Goal: Task Accomplishment & Management: Manage account settings

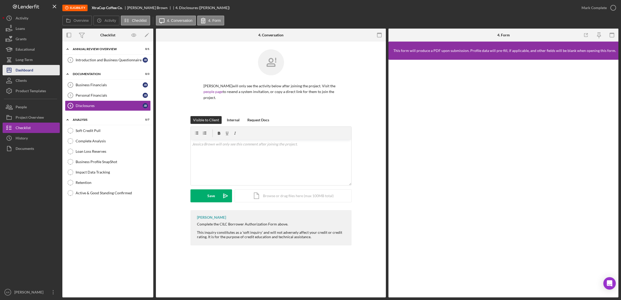
click at [30, 69] on div "Dashboard" at bounding box center [25, 71] width 18 height 12
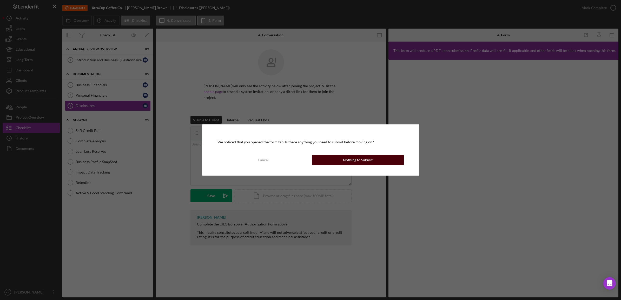
click at [342, 155] on button "Nothing to Submit" at bounding box center [358, 160] width 92 height 10
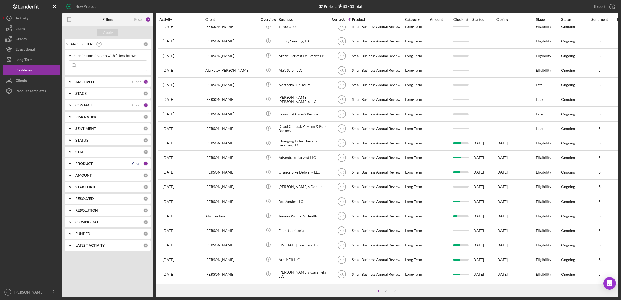
scroll to position [118, 0]
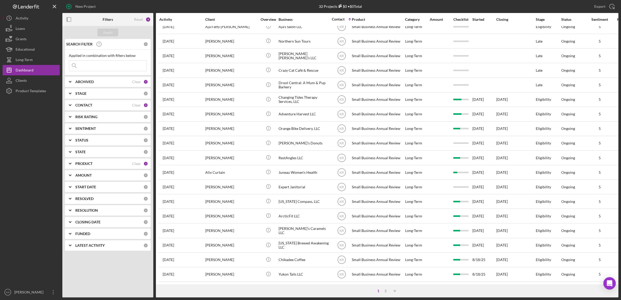
click at [112, 160] on div "PRODUCT Clear 1" at bounding box center [111, 163] width 73 height 10
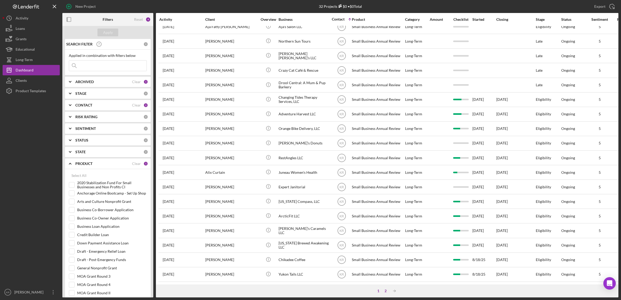
click at [383, 293] on div "2" at bounding box center [385, 291] width 7 height 4
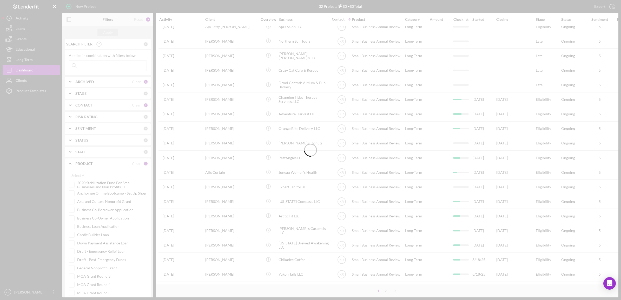
scroll to position [0, 0]
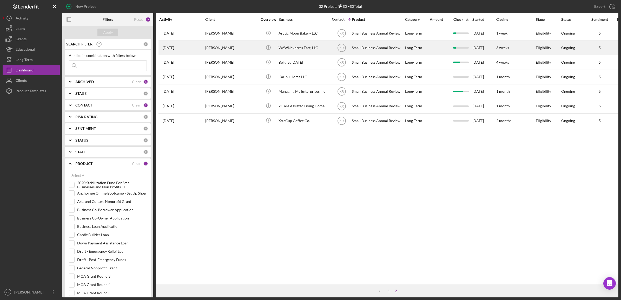
click at [241, 49] on div "[PERSON_NAME]" at bounding box center [231, 48] width 52 height 14
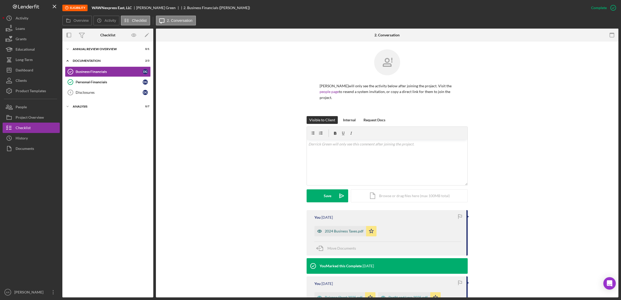
click at [347, 234] on div "2024 Business Taxes.pdf" at bounding box center [340, 231] width 52 height 10
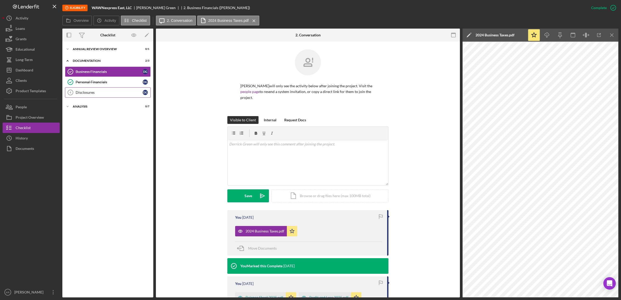
click at [91, 92] on div "Disclosures" at bounding box center [109, 92] width 67 height 4
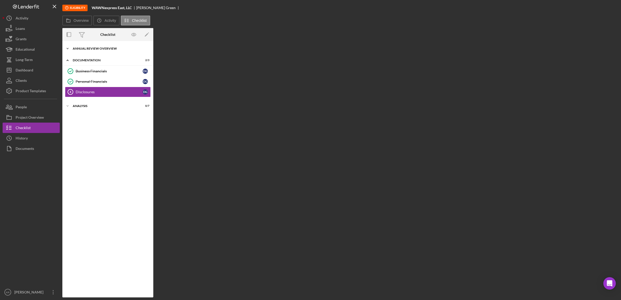
click at [102, 44] on div "Icon/Expander Annual Review Overview 0 / 1" at bounding box center [107, 48] width 91 height 10
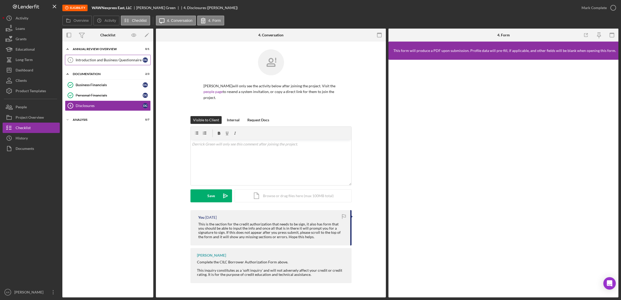
click at [98, 61] on div "Introduction and Business Questionnaire" at bounding box center [109, 60] width 67 height 4
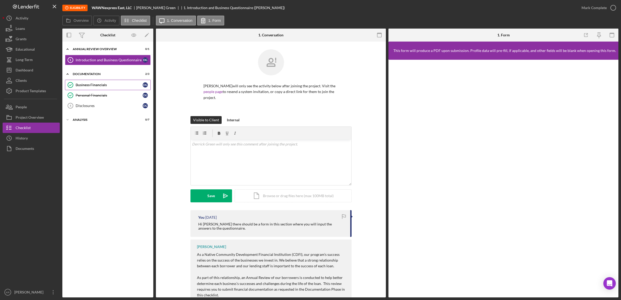
click at [105, 87] on div "Business Financials" at bounding box center [109, 85] width 67 height 4
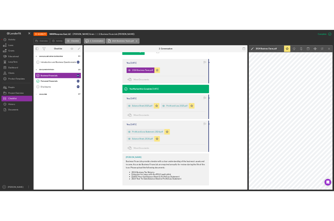
scroll to position [159, 0]
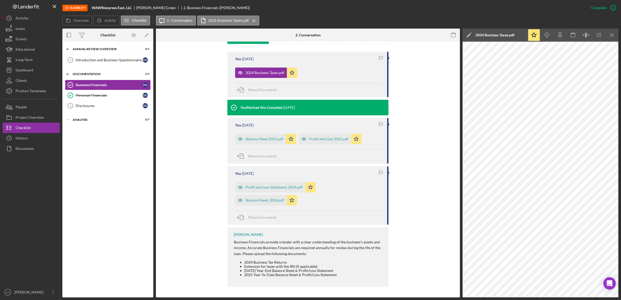
click at [262, 181] on div "Profit and Loss Statement, 2024.pdf Icon/Star" at bounding box center [276, 186] width 83 height 13
click at [263, 190] on div "Profit and Loss Statement, 2024.pdf" at bounding box center [270, 187] width 70 height 10
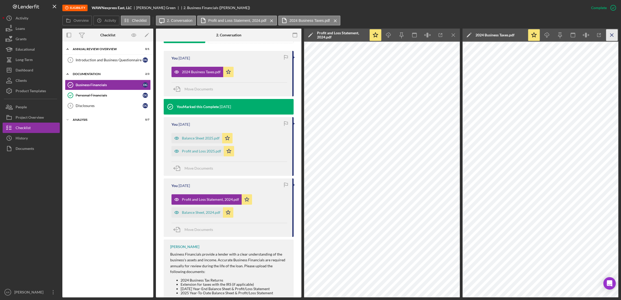
click at [612, 40] on icon "Icon/Menu Close" at bounding box center [612, 35] width 12 height 12
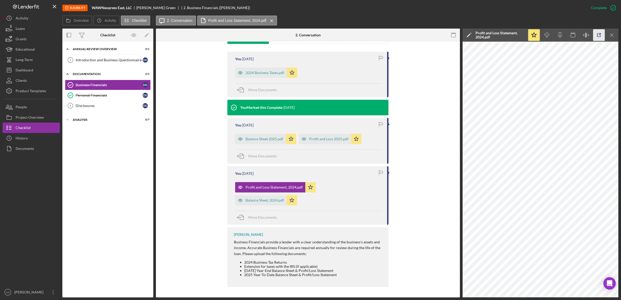
click at [598, 36] on icon "button" at bounding box center [599, 35] width 12 height 12
click at [614, 34] on icon "Icon/Menu Close" at bounding box center [612, 35] width 12 height 12
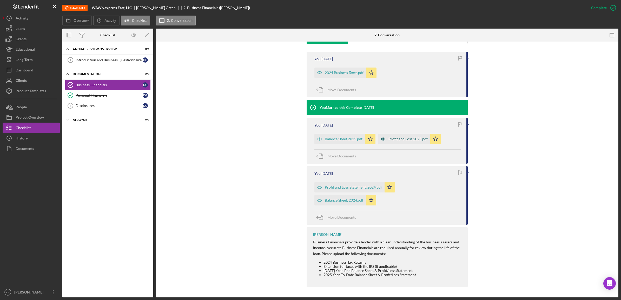
click at [391, 141] on div "Profit and Loss 2025.pdf" at bounding box center [407, 139] width 39 height 4
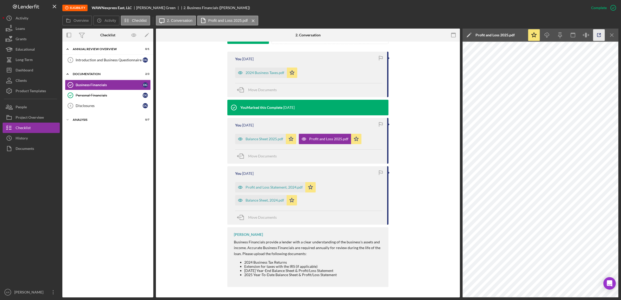
click at [601, 37] on icon "button" at bounding box center [599, 35] width 12 height 12
click at [76, 104] on div "Disclosures" at bounding box center [109, 106] width 67 height 4
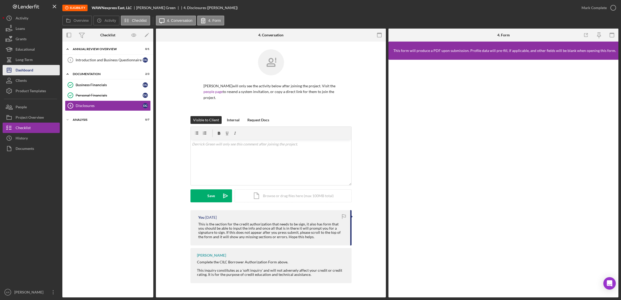
click at [45, 73] on button "Icon/Dashboard Dashboard" at bounding box center [31, 70] width 57 height 10
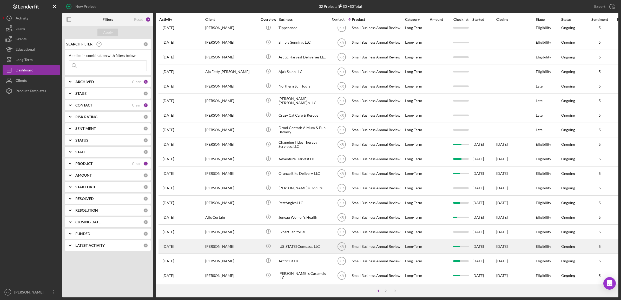
scroll to position [118, 0]
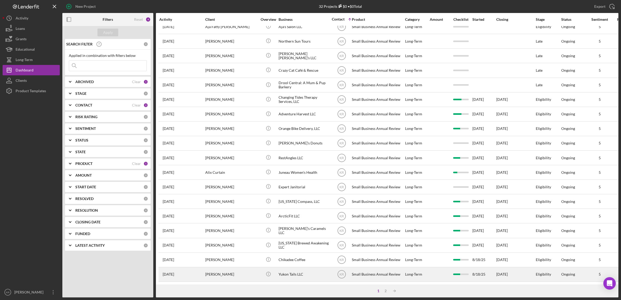
click at [234, 268] on div "[PERSON_NAME]" at bounding box center [231, 275] width 52 height 14
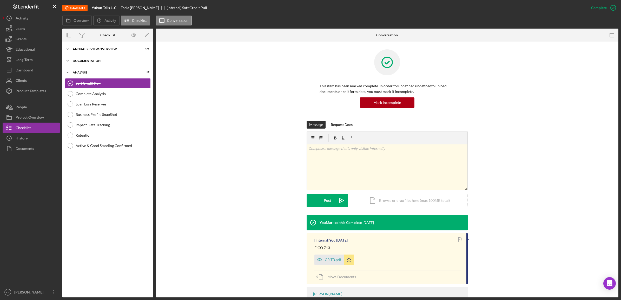
click at [102, 56] on div "Icon/Expander Documentation 3 / 3" at bounding box center [107, 61] width 91 height 10
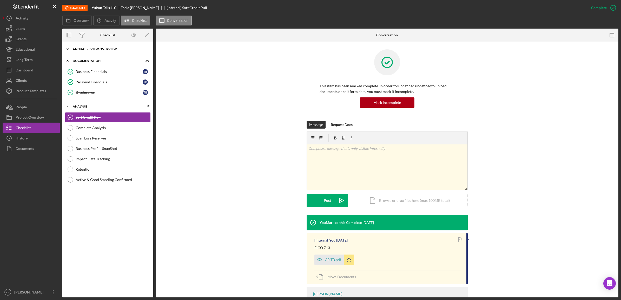
click at [107, 50] on div "Annual Review Overview" at bounding box center [110, 49] width 74 height 3
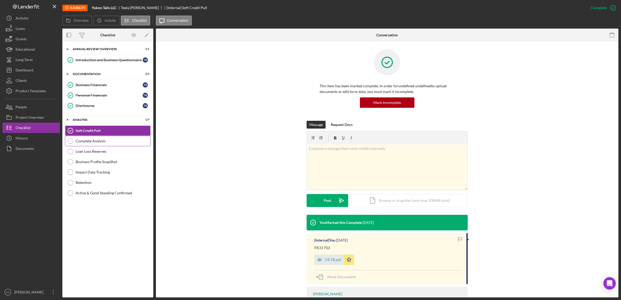
click at [101, 138] on link "Complete Analysis Complete Analysis" at bounding box center [108, 141] width 86 height 10
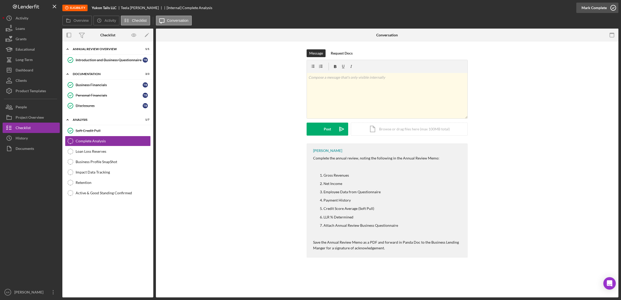
click at [597, 10] on div "Mark Complete" at bounding box center [593, 8] width 25 height 10
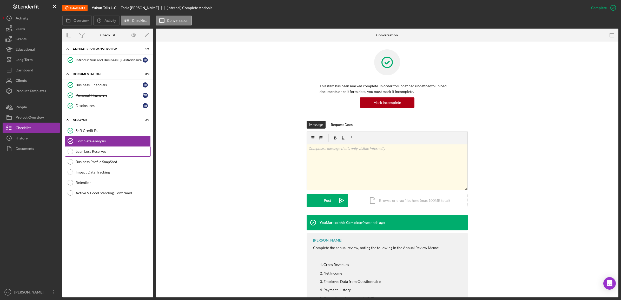
click at [84, 148] on link "Loan Loss Reserves Loan Loss Reserves" at bounding box center [108, 151] width 86 height 10
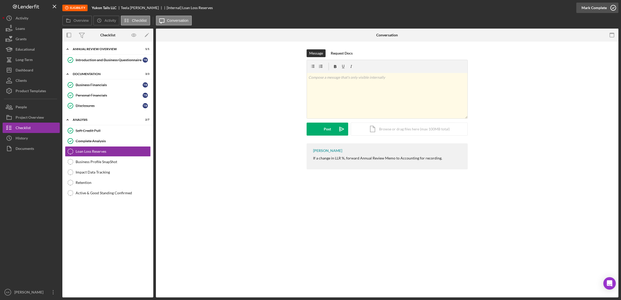
click at [600, 6] on div "Mark Complete" at bounding box center [593, 8] width 25 height 10
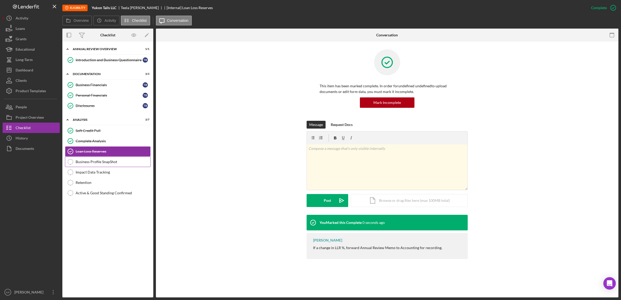
click at [102, 164] on div "Business Profile SnapShot" at bounding box center [113, 162] width 75 height 4
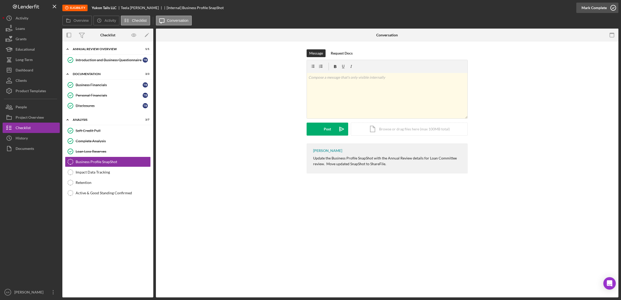
click at [586, 4] on div "Mark Complete" at bounding box center [593, 8] width 25 height 10
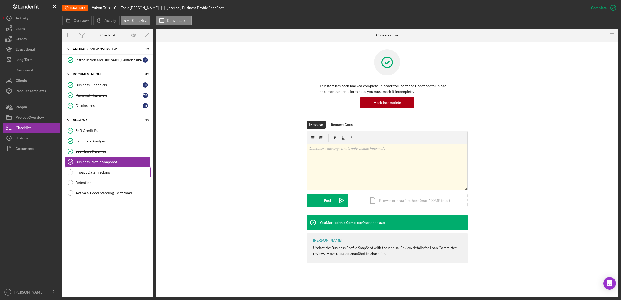
click at [94, 170] on link "Impact Data Tracking Impact Data Tracking" at bounding box center [108, 172] width 86 height 10
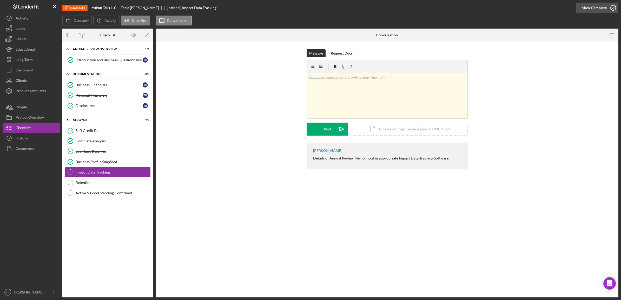
click at [583, 9] on div "Mark Complete" at bounding box center [593, 8] width 25 height 10
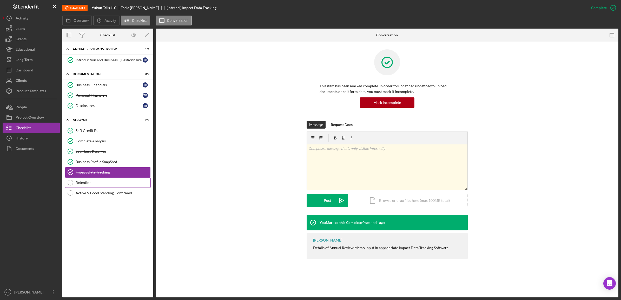
click at [70, 184] on icon "Retention" at bounding box center [70, 182] width 13 height 13
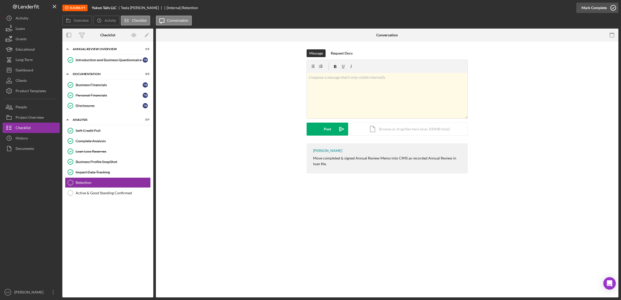
click at [597, 10] on div "Mark Complete" at bounding box center [593, 8] width 25 height 10
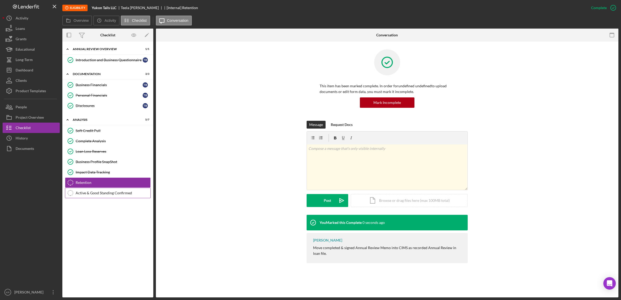
click at [127, 194] on div "Active & Good Standing Confirmed" at bounding box center [113, 193] width 75 height 4
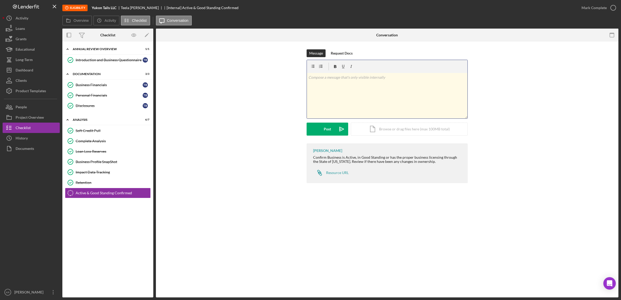
click at [393, 83] on div "v Color teal Color pink Remove color Add row above Add row below Add column bef…" at bounding box center [387, 95] width 161 height 45
drag, startPoint x: 372, startPoint y: 74, endPoint x: 376, endPoint y: 73, distance: 3.9
click at [376, 73] on div "v Color teal Color pink Remove color Add row above Add row below Add column bef…" at bounding box center [387, 95] width 161 height 45
drag, startPoint x: 590, startPoint y: 0, endPoint x: 395, endPoint y: 132, distance: 235.0
click at [395, 132] on div "Icon/Document Browse or drag files here (max 100MB total) Tap to choose files o…" at bounding box center [409, 129] width 117 height 13
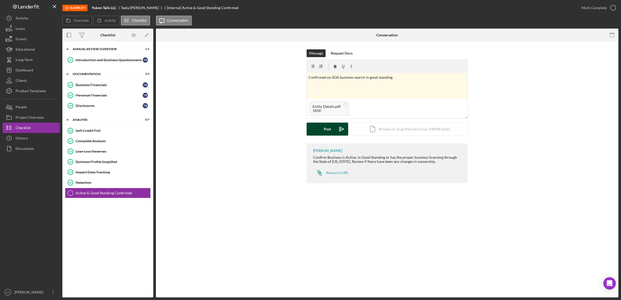
click at [335, 133] on button "Post Icon/icon-invite-send" at bounding box center [328, 129] width 42 height 13
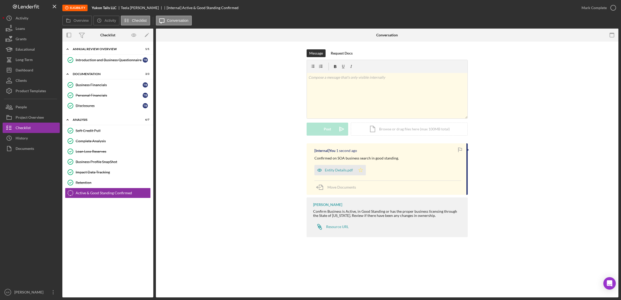
click at [355, 171] on icon "Icon/Star" at bounding box center [360, 170] width 10 height 10
click at [603, 12] on div "Mark Complete" at bounding box center [593, 8] width 25 height 10
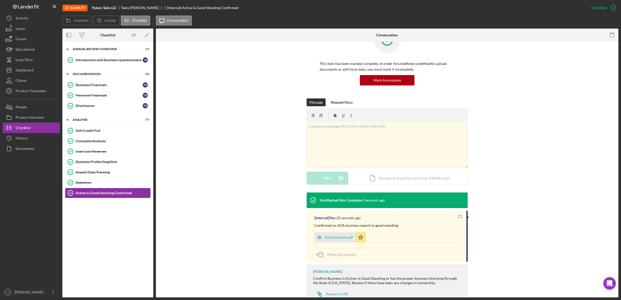
scroll to position [40, 0]
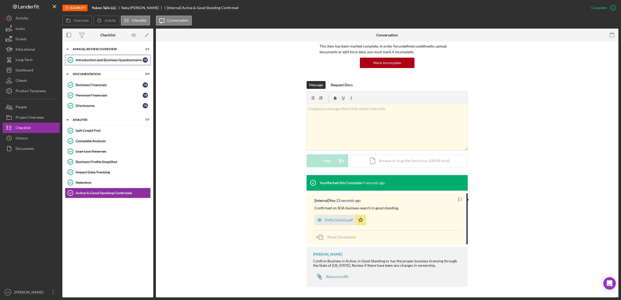
click at [80, 61] on div "Introduction and Business Questionnaire" at bounding box center [109, 60] width 67 height 4
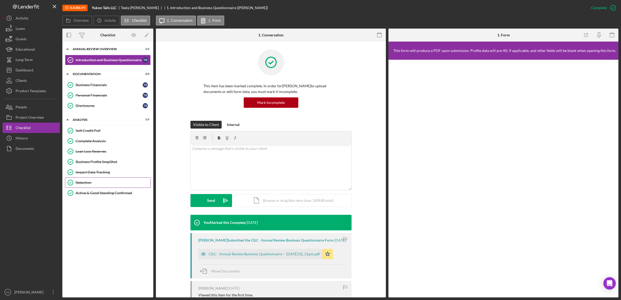
drag, startPoint x: 97, startPoint y: 189, endPoint x: 99, endPoint y: 186, distance: 3.2
click at [99, 186] on div "Soft Credit Pull Soft Credit Pull Complete Analysis Complete Analysis Loan Loss…" at bounding box center [107, 162] width 91 height 75
click at [114, 86] on div "Business Financials" at bounding box center [109, 85] width 67 height 4
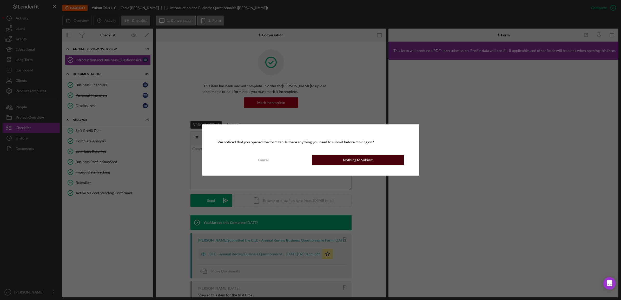
click at [339, 162] on button "Nothing to Submit" at bounding box center [358, 160] width 92 height 10
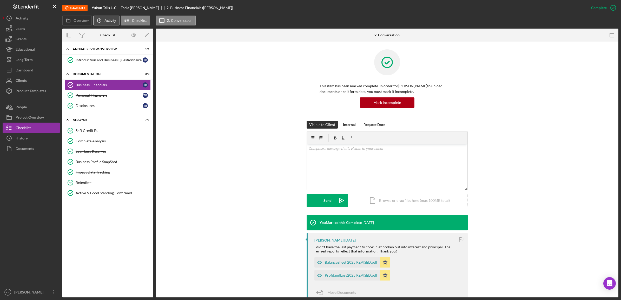
click at [114, 21] on label "Activity" at bounding box center [109, 20] width 11 height 4
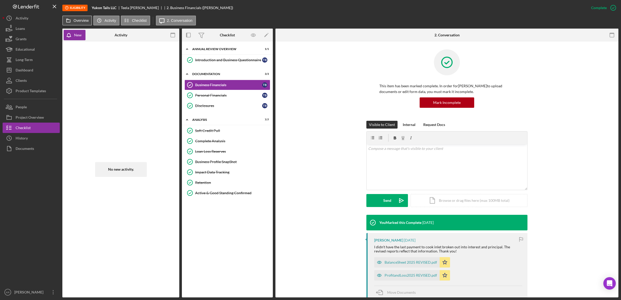
click at [65, 21] on icon at bounding box center [68, 20] width 10 height 10
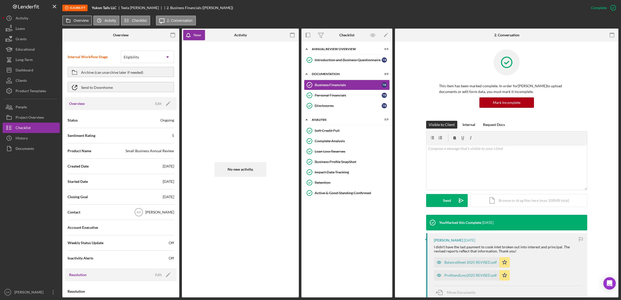
click at [69, 22] on icon at bounding box center [68, 20] width 10 height 10
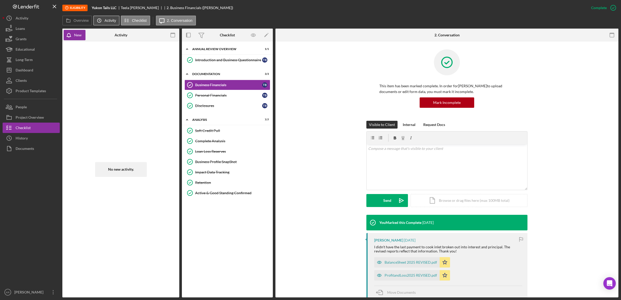
click at [107, 20] on label "Activity" at bounding box center [109, 20] width 11 height 4
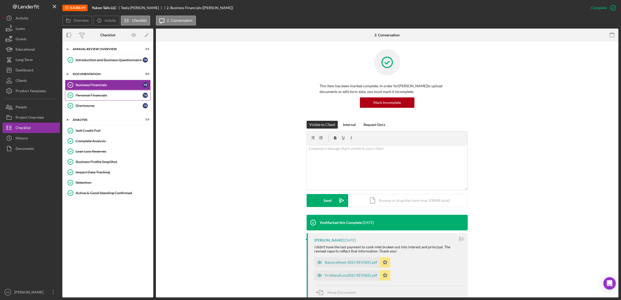
click at [103, 94] on div "Personal Financials" at bounding box center [109, 95] width 67 height 4
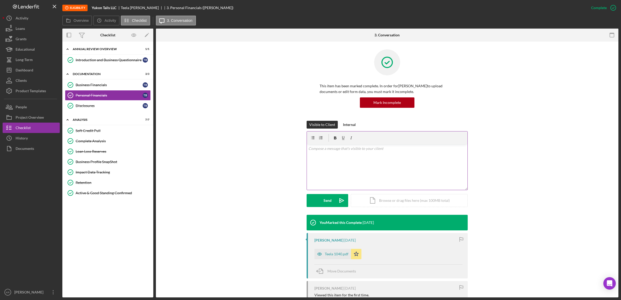
scroll to position [32, 0]
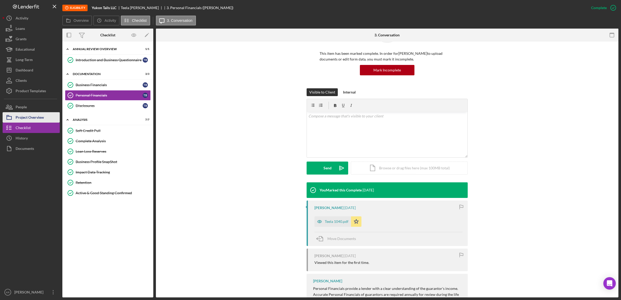
click at [17, 116] on div "Project Overview" at bounding box center [30, 118] width 28 height 12
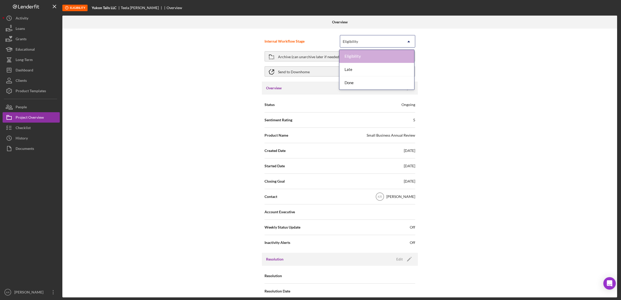
click at [409, 40] on icon "Icon/Dropdown Arrow" at bounding box center [408, 41] width 12 height 12
click at [369, 77] on div "Done" at bounding box center [376, 82] width 75 height 13
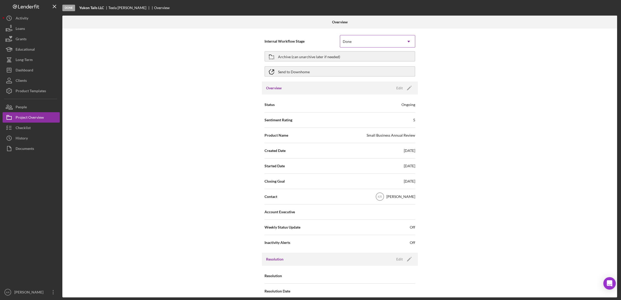
click at [395, 47] on div "Done" at bounding box center [371, 42] width 62 height 12
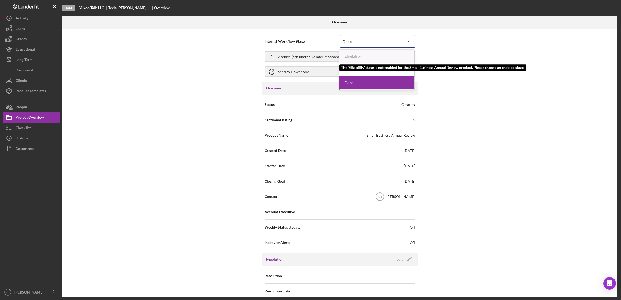
click at [387, 52] on div "Eligibility" at bounding box center [376, 56] width 75 height 13
click at [383, 56] on div "Eligibility" at bounding box center [376, 56] width 75 height 13
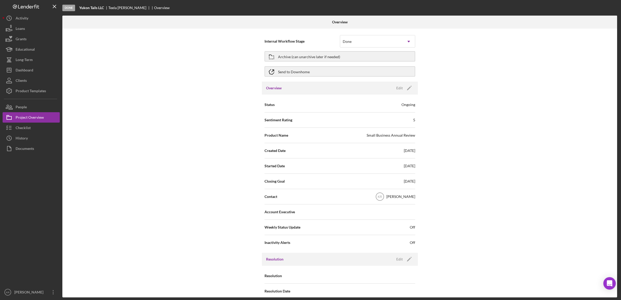
click at [513, 54] on div "Internal Workflow Stage Done Icon/Dropdown Arrow Archive (can unarchive later i…" at bounding box center [339, 163] width 555 height 269
click at [381, 42] on div "Done" at bounding box center [371, 42] width 62 height 12
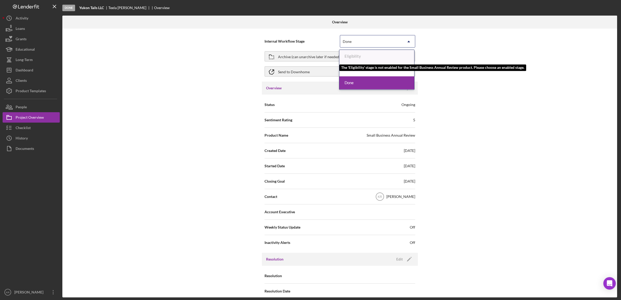
click at [364, 60] on div "Eligibility" at bounding box center [376, 56] width 75 height 13
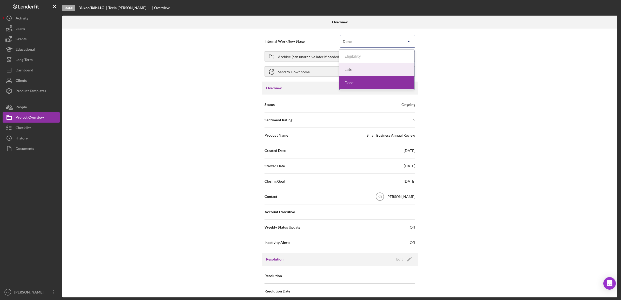
click at [366, 73] on div "Late" at bounding box center [376, 69] width 75 height 13
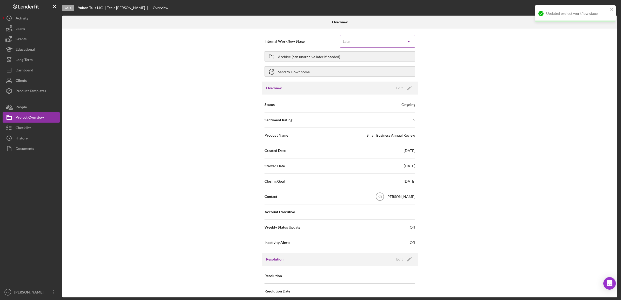
click at [377, 41] on div "Late" at bounding box center [371, 42] width 62 height 12
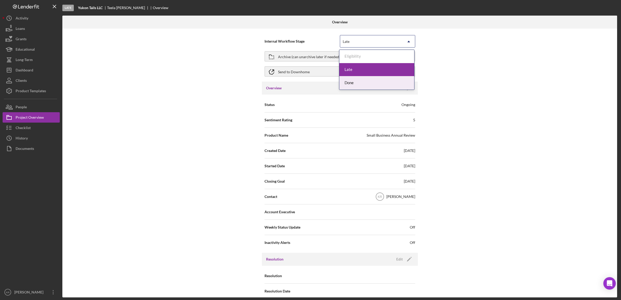
click at [371, 84] on div "Done" at bounding box center [376, 82] width 75 height 13
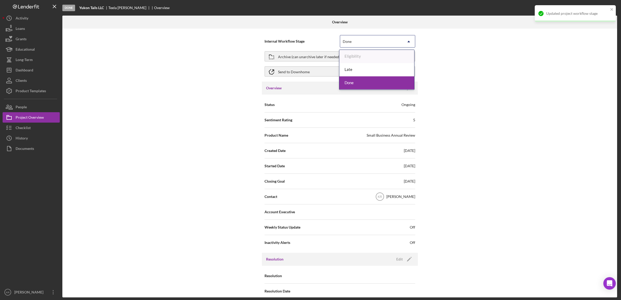
click at [408, 43] on icon "Icon/Dropdown Arrow" at bounding box center [408, 41] width 12 height 12
click at [499, 35] on div "Internal Workflow Stage option Done, selected. 3 results available. Use Up and …" at bounding box center [339, 163] width 555 height 269
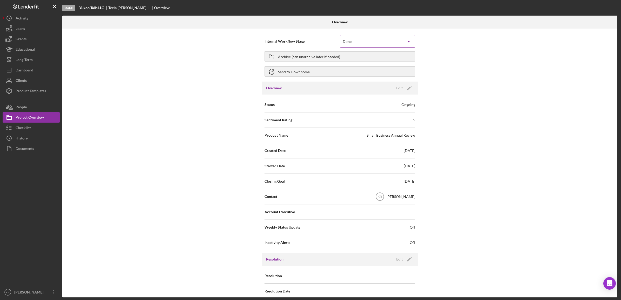
click at [406, 43] on icon "Icon/Dropdown Arrow" at bounding box center [408, 41] width 12 height 12
click at [396, 66] on div "Late" at bounding box center [376, 69] width 75 height 13
click at [43, 67] on button "Icon/Dashboard Dashboard" at bounding box center [31, 70] width 57 height 10
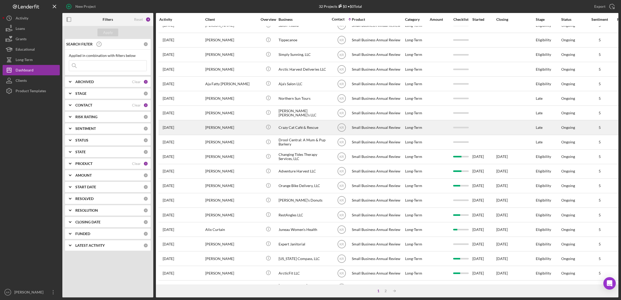
scroll to position [118, 0]
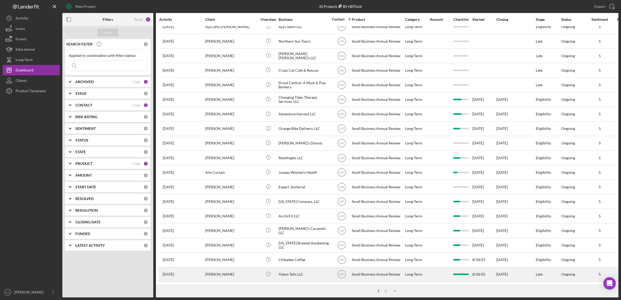
click at [543, 270] on div "Late" at bounding box center [548, 275] width 25 height 14
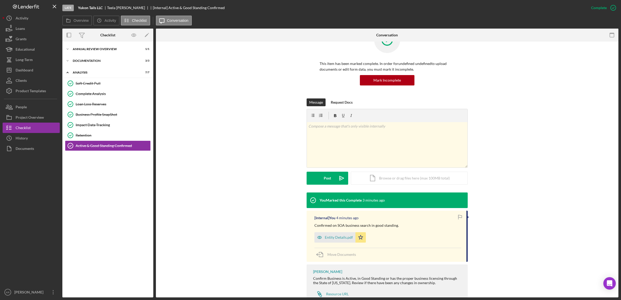
scroll to position [40, 0]
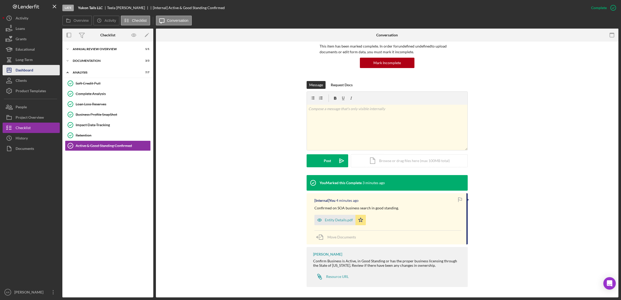
click at [34, 66] on button "Icon/Dashboard Dashboard" at bounding box center [31, 70] width 57 height 10
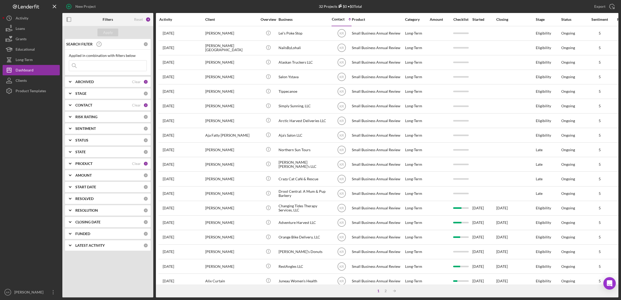
click at [106, 67] on input at bounding box center [107, 66] width 77 height 10
type input "adventure harvest"
click at [103, 32] on button "Apply" at bounding box center [107, 33] width 21 height 8
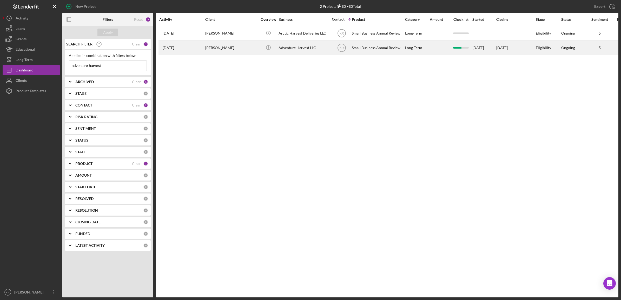
click at [243, 48] on div "[PERSON_NAME]" at bounding box center [231, 48] width 52 height 14
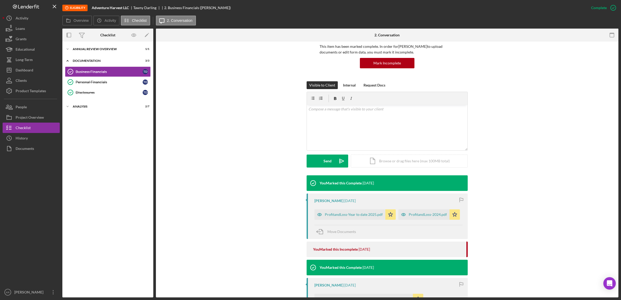
scroll to position [130, 0]
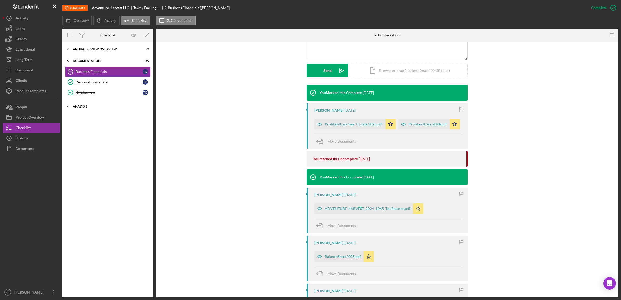
click at [96, 105] on div "Analysis" at bounding box center [110, 106] width 74 height 3
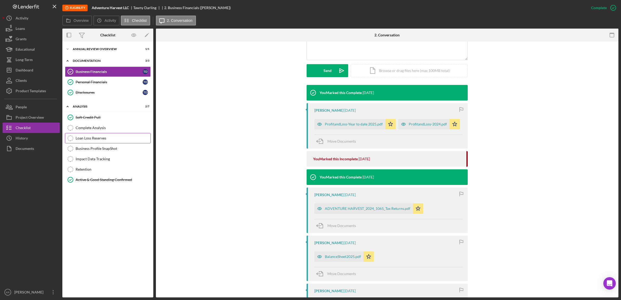
drag, startPoint x: 97, startPoint y: 131, endPoint x: 96, endPoint y: 133, distance: 2.9
click at [96, 133] on link "Complete Analysis Complete Analysis" at bounding box center [108, 128] width 86 height 10
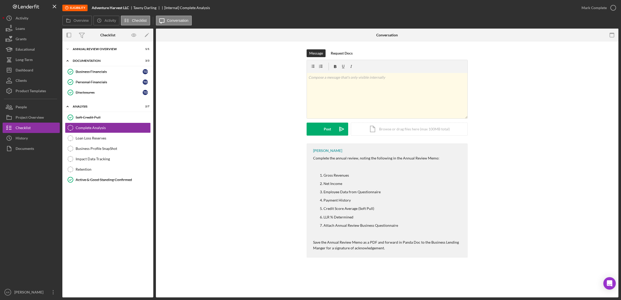
click at [602, 2] on div "Mark Complete" at bounding box center [597, 8] width 42 height 16
click at [587, 12] on div "Mark Complete" at bounding box center [593, 8] width 25 height 10
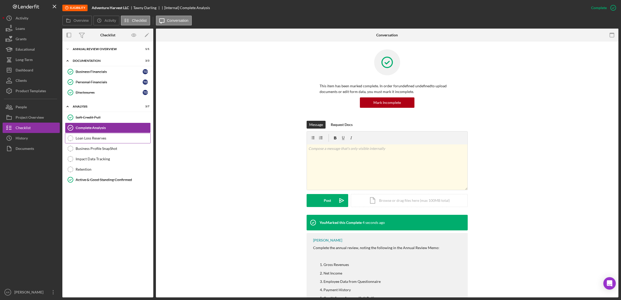
click at [92, 137] on div "Loan Loss Reserves" at bounding box center [113, 138] width 75 height 4
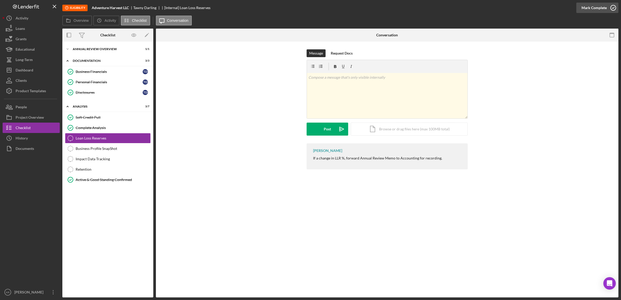
click at [609, 4] on icon "button" at bounding box center [613, 7] width 13 height 13
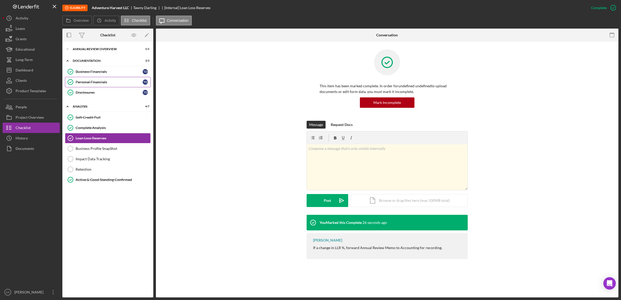
click at [102, 77] on link "Personal Financials Personal Financials T D" at bounding box center [108, 82] width 86 height 10
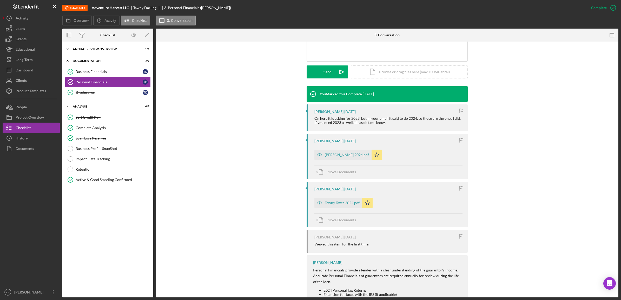
scroll to position [130, 0]
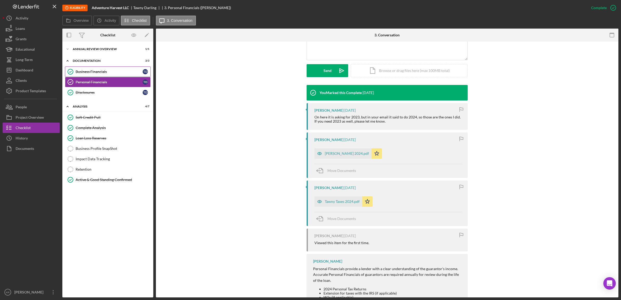
click at [118, 71] on div "Business Financials" at bounding box center [109, 72] width 67 height 4
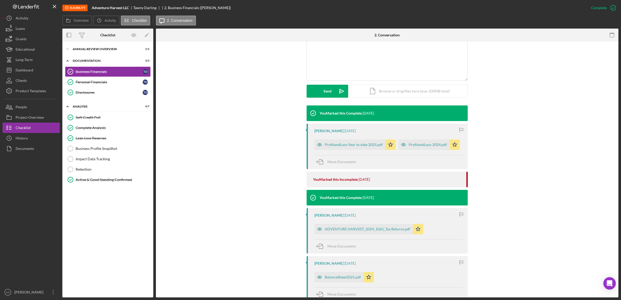
scroll to position [130, 0]
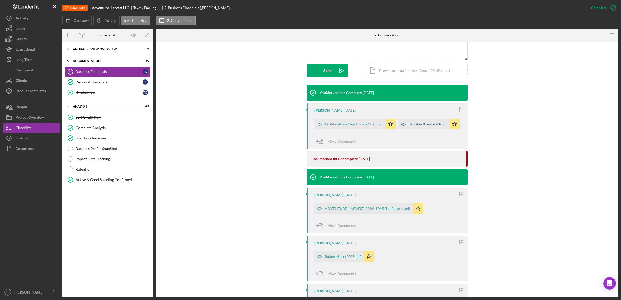
click at [409, 125] on div "ProfitandLoss-2024.pdf" at bounding box center [428, 124] width 38 height 4
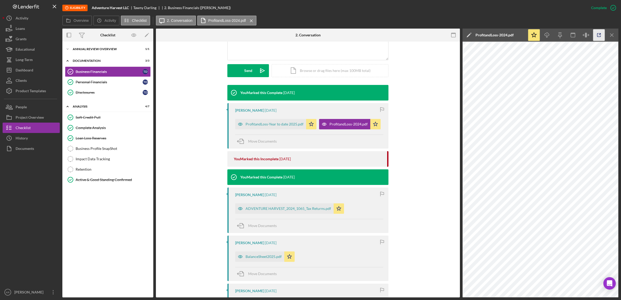
click at [599, 35] on icon "button" at bounding box center [599, 35] width 12 height 12
click at [96, 54] on div "Icon/Expander Annual Review Overview 1 / 1" at bounding box center [107, 49] width 91 height 10
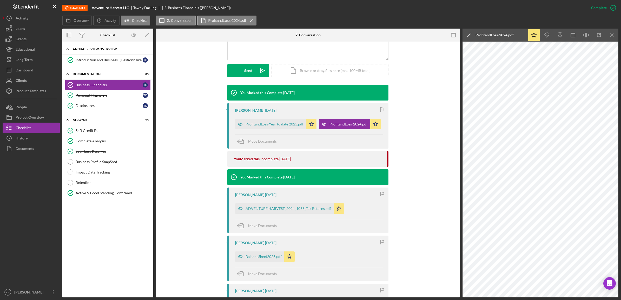
click at [96, 50] on div "Annual Review Overview" at bounding box center [110, 49] width 74 height 3
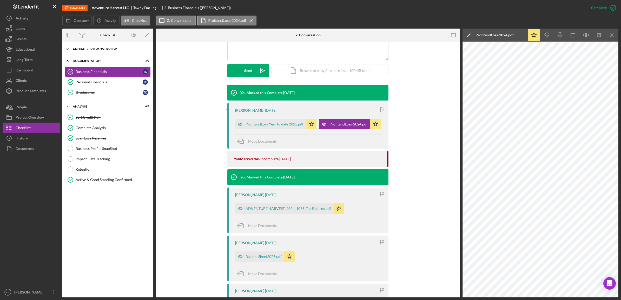
click at [97, 52] on div "Icon/Expander Annual Review Overview 1 / 1" at bounding box center [107, 49] width 91 height 10
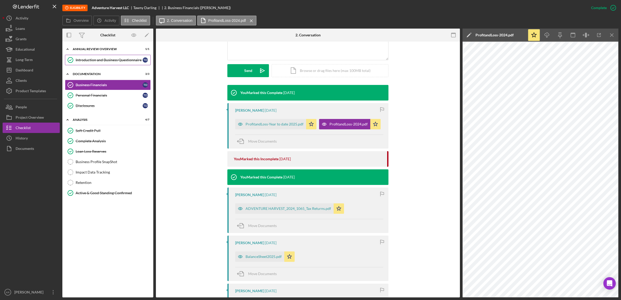
click at [99, 59] on div "Introduction and Business Questionnaire" at bounding box center [109, 60] width 67 height 4
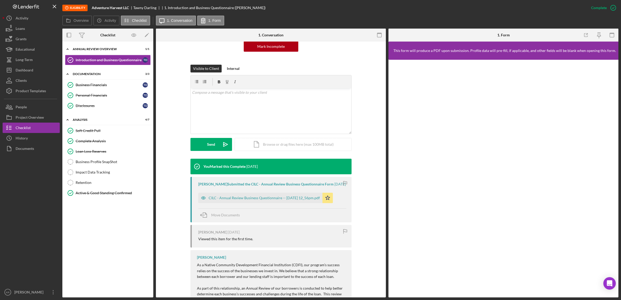
scroll to position [97, 0]
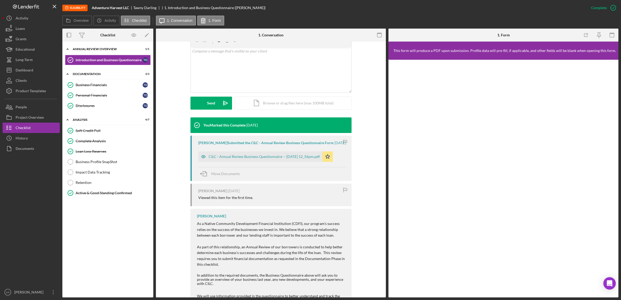
click at [232, 167] on div "Tawny Darling Submitted the CILC - Annual Review Business Questionnaire Form 5 …" at bounding box center [270, 158] width 161 height 45
click at [232, 159] on div "CILC - Annual Review Business Questionnaire -- 2025-05-07 12_56pm.pdf" at bounding box center [264, 157] width 111 height 4
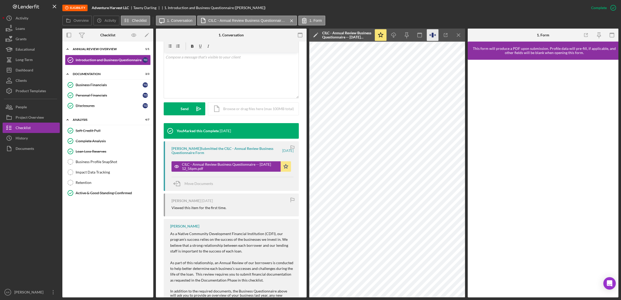
click at [431, 34] on icon "button" at bounding box center [433, 35] width 12 height 12
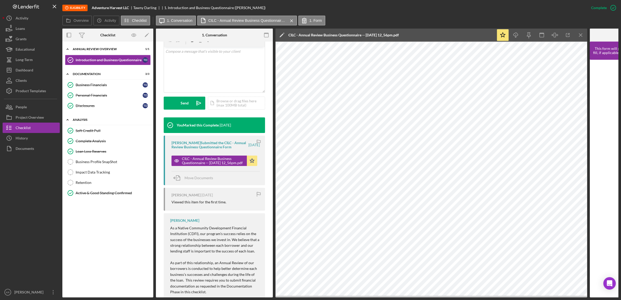
click at [98, 123] on div "Icon/Expander Analysis 4 / 7" at bounding box center [107, 120] width 91 height 11
click at [97, 123] on div "Icon/Expander Analysis 4 / 7" at bounding box center [107, 120] width 91 height 10
drag, startPoint x: 91, startPoint y: 132, endPoint x: 92, endPoint y: 140, distance: 8.6
click at [92, 132] on div "Soft Credit Pull" at bounding box center [113, 131] width 75 height 4
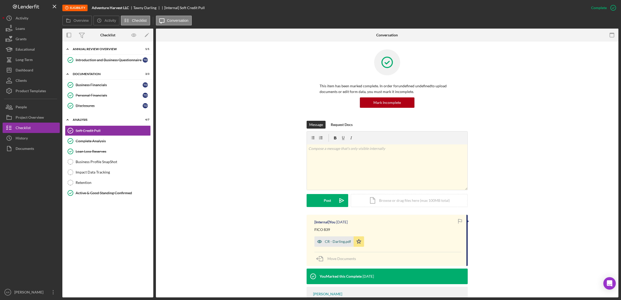
click at [329, 239] on div "CR - Darling.pdf" at bounding box center [333, 241] width 39 height 10
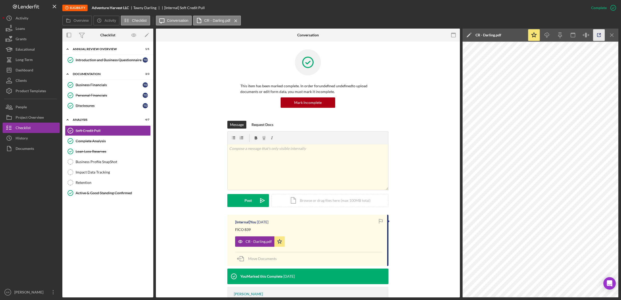
click at [594, 36] on icon "button" at bounding box center [599, 35] width 12 height 12
click at [84, 165] on link "Business Profile SnapShot Business Profile SnapShot" at bounding box center [108, 162] width 86 height 10
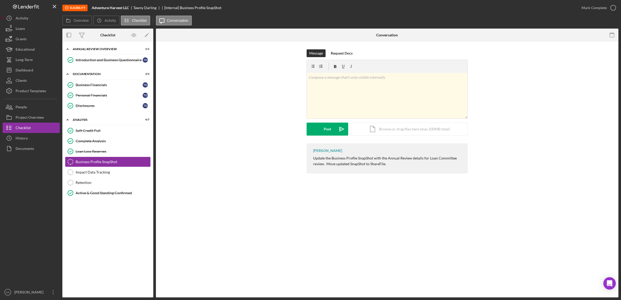
click at [584, 2] on div "Mark Complete" at bounding box center [597, 8] width 42 height 16
click at [607, 4] on icon "button" at bounding box center [613, 7] width 13 height 13
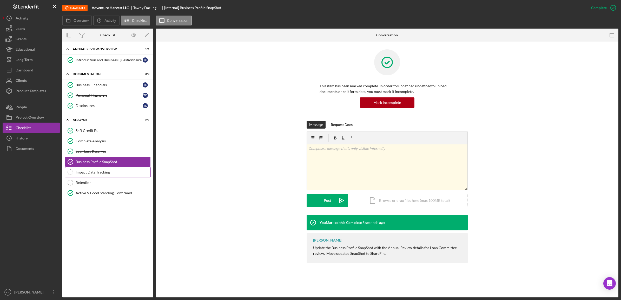
click at [94, 170] on link "Impact Data Tracking Impact Data Tracking" at bounding box center [108, 172] width 86 height 10
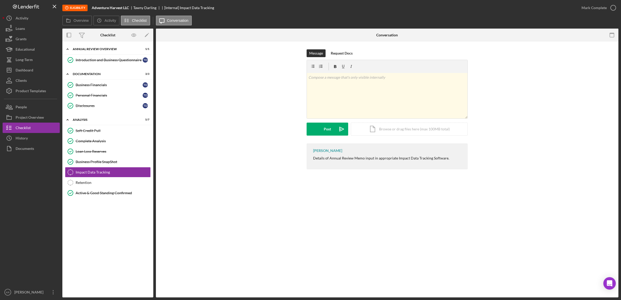
click at [607, 17] on div "Overview Icon/History Activity Checklist Icon/Message Conversation" at bounding box center [340, 21] width 556 height 10
click at [604, 9] on div "Mark Complete" at bounding box center [593, 8] width 25 height 10
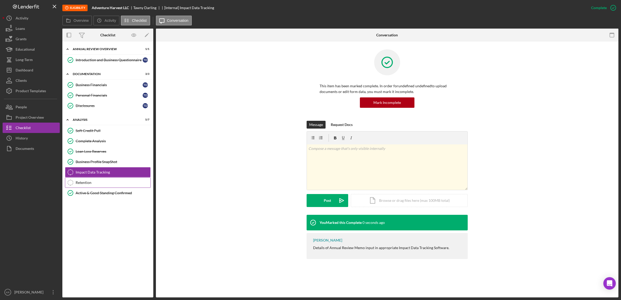
click at [93, 183] on div "Retention" at bounding box center [113, 183] width 75 height 4
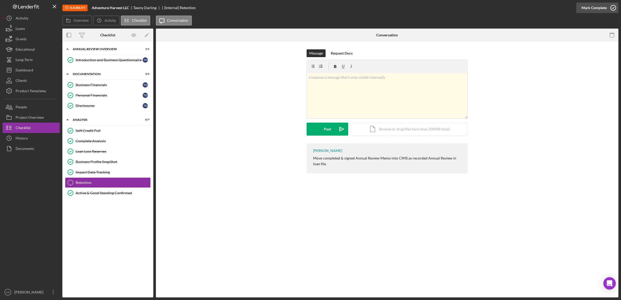
click at [607, 5] on icon "button" at bounding box center [613, 7] width 13 height 13
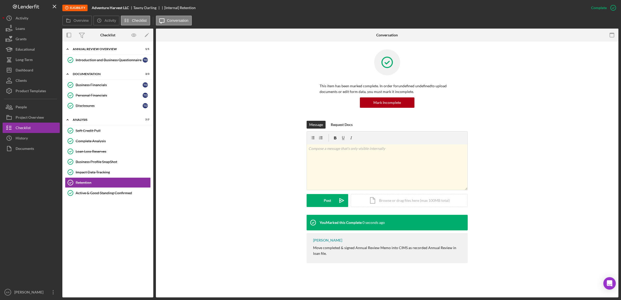
drag, startPoint x: 248, startPoint y: 202, endPoint x: 248, endPoint y: 205, distance: 3.1
click at [248, 203] on div "Message Request Docs v Color teal Color pink Remove color Add row above Add row…" at bounding box center [387, 168] width 447 height 94
click at [35, 67] on button "Icon/Dashboard Dashboard" at bounding box center [31, 70] width 57 height 10
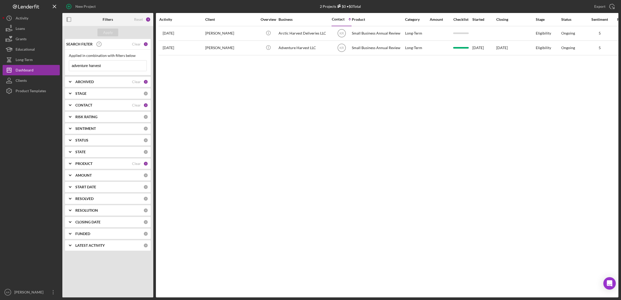
drag, startPoint x: 240, startPoint y: 109, endPoint x: 180, endPoint y: 2, distance: 122.9
click at [240, 109] on div "Activity Client Overview Business Contact Icon/Table Sort Arrow Product Categor…" at bounding box center [387, 155] width 462 height 285
click at [137, 45] on div "Clear" at bounding box center [136, 44] width 9 height 4
click at [96, 64] on input at bounding box center [107, 66] width 77 height 10
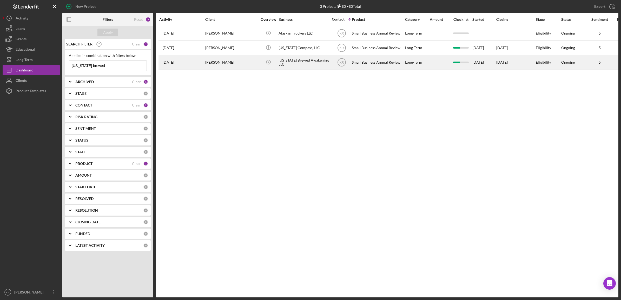
type input "alaska brewed"
click at [240, 61] on div "[PERSON_NAME]" at bounding box center [231, 63] width 52 height 14
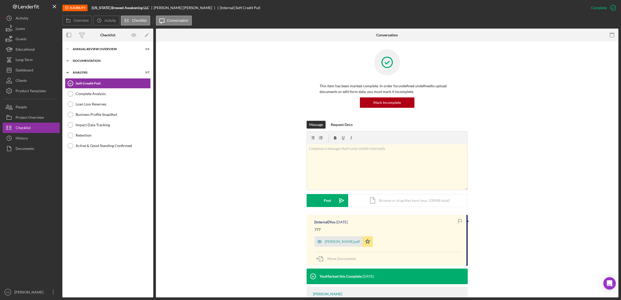
click at [97, 58] on div "Icon/Expander Documentation 3 / 3" at bounding box center [107, 61] width 91 height 10
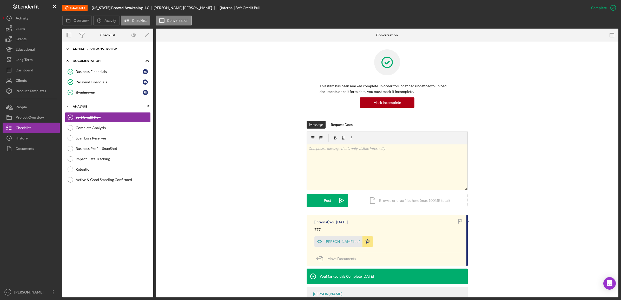
click at [107, 48] on div "Icon/Expander Annual Review Overview 1 / 1" at bounding box center [107, 49] width 91 height 10
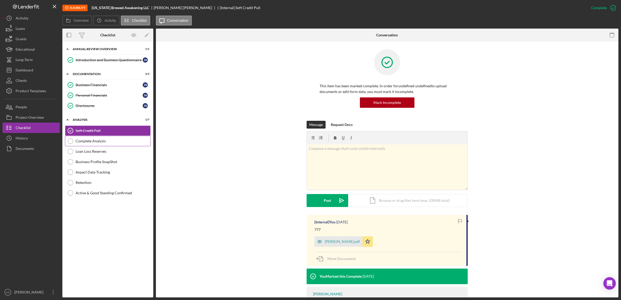
click at [102, 140] on div "Complete Analysis" at bounding box center [113, 141] width 75 height 4
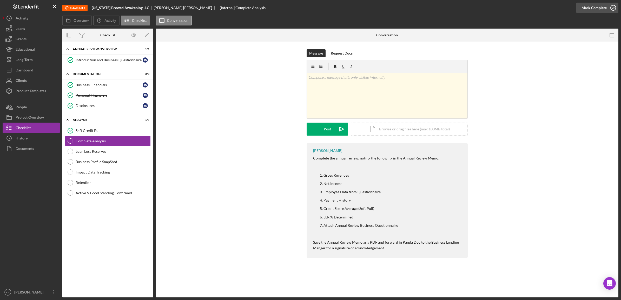
click at [580, 7] on button "Mark Complete" at bounding box center [597, 8] width 42 height 10
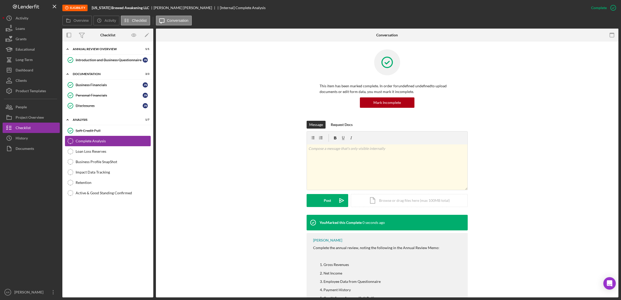
click at [82, 146] on link "Complete Analysis Complete Analysis" at bounding box center [108, 141] width 86 height 10
click at [82, 148] on link "Loan Loss Reserves Loan Loss Reserves" at bounding box center [108, 151] width 86 height 10
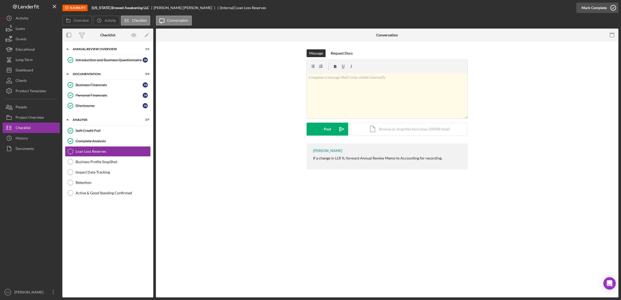
click at [600, 10] on div "Mark Complete" at bounding box center [593, 8] width 25 height 10
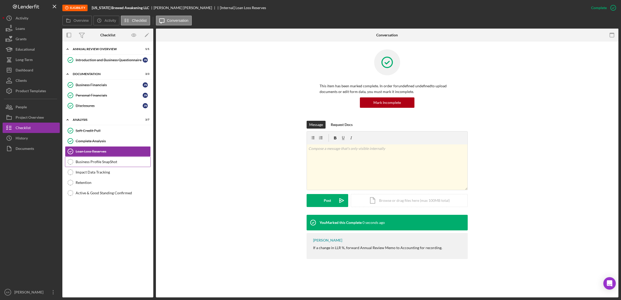
click at [96, 163] on div "Business Profile SnapShot" at bounding box center [113, 162] width 75 height 4
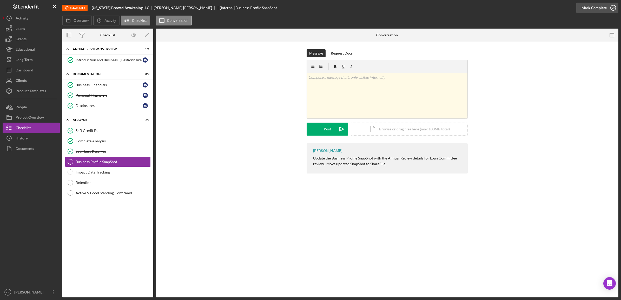
click at [581, 4] on button "Mark Complete" at bounding box center [597, 8] width 42 height 10
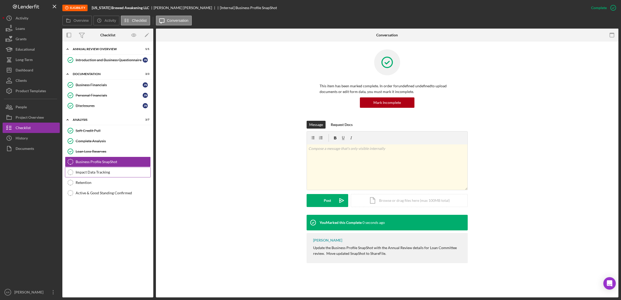
click at [102, 174] on div "Impact Data Tracking" at bounding box center [113, 172] width 75 height 4
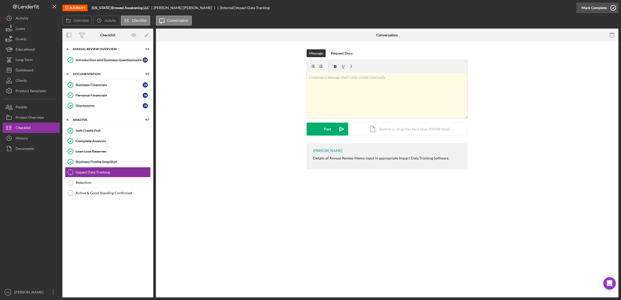
click at [589, 7] on div "Mark Complete" at bounding box center [593, 8] width 25 height 10
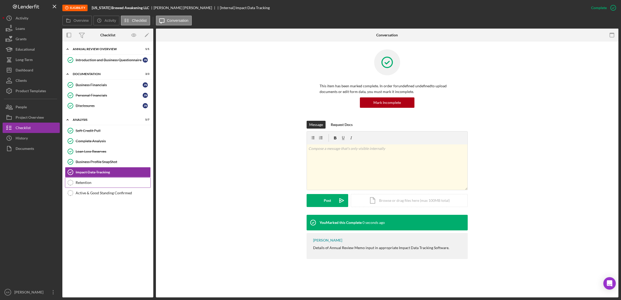
click at [100, 187] on link "Retention Retention" at bounding box center [108, 182] width 86 height 10
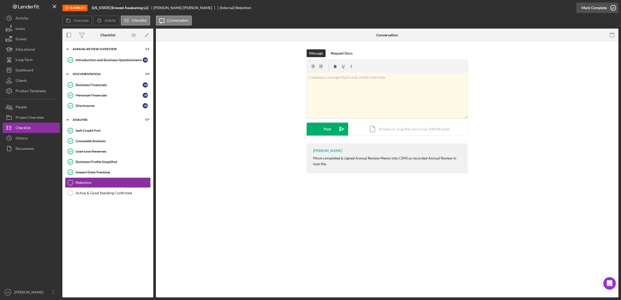
click at [584, 10] on div "Mark Complete" at bounding box center [593, 8] width 25 height 10
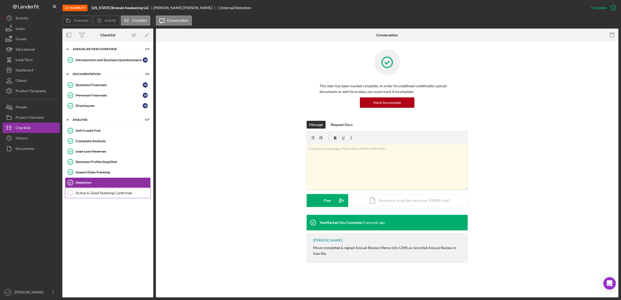
click at [107, 192] on link "Active & Good Standing Confirmed Active & Good Standing Confirmed" at bounding box center [108, 193] width 86 height 10
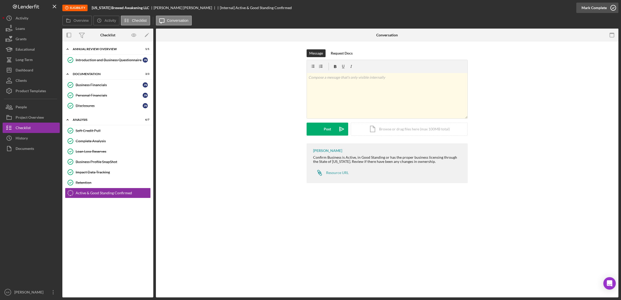
click at [587, 12] on div "Mark Complete" at bounding box center [593, 8] width 25 height 10
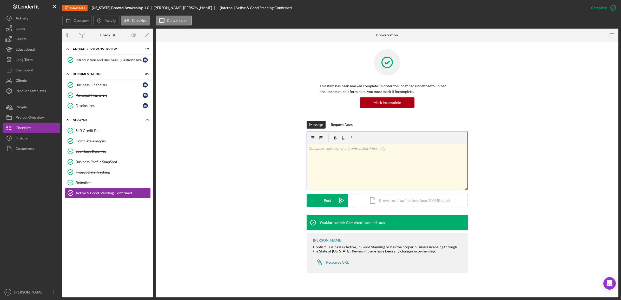
click at [333, 164] on div "v Color teal Color pink Remove color Add row above Add row below Add column bef…" at bounding box center [387, 166] width 161 height 45
click at [377, 196] on div "Icon/Document Browse or drag files here (max 100MB total) Tap to choose files o…" at bounding box center [409, 200] width 117 height 13
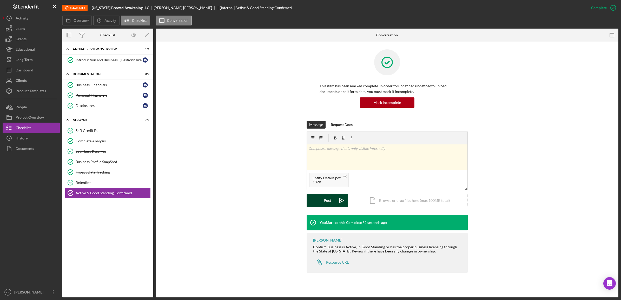
click at [320, 197] on button "Post Icon/icon-invite-send" at bounding box center [328, 200] width 42 height 13
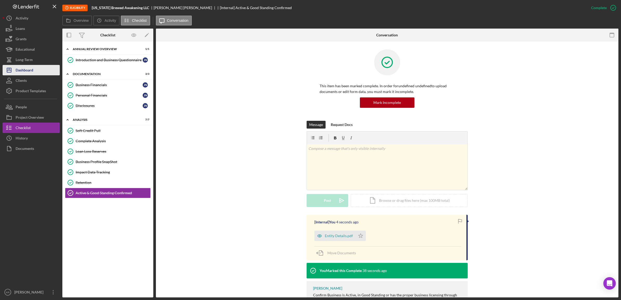
click at [39, 65] on button "Icon/Dashboard Dashboard" at bounding box center [31, 70] width 57 height 10
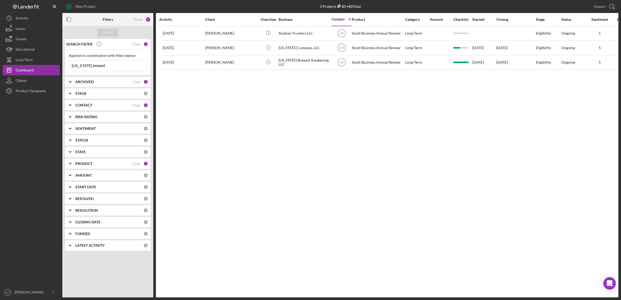
click at [130, 68] on input "alaska brewed" at bounding box center [107, 66] width 77 height 10
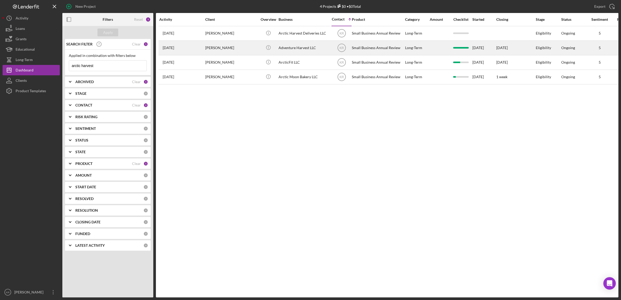
type input "arctic harvest"
click at [234, 44] on div "[PERSON_NAME]" at bounding box center [231, 48] width 52 height 14
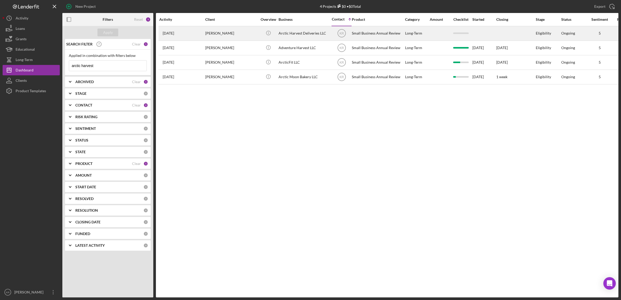
click at [216, 35] on div "[PERSON_NAME]" at bounding box center [231, 34] width 52 height 14
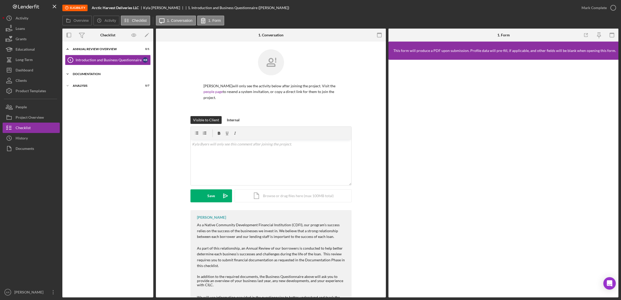
click at [91, 74] on div "Documentation" at bounding box center [110, 73] width 74 height 3
click at [102, 53] on div "Icon/Expander Annual Review Overview 0 / 1" at bounding box center [107, 49] width 91 height 11
click at [101, 56] on div "Icon/Expander Annual Review Overview 0 / 1 Icon/Expander Documentation 0 / 3 Bu…" at bounding box center [107, 169] width 91 height 251
click at [102, 52] on div "Icon/Expander Annual Review Overview 0 / 1" at bounding box center [107, 49] width 91 height 10
click at [75, 122] on div "Icon/Expander Analysis 0 / 7" at bounding box center [107, 120] width 91 height 10
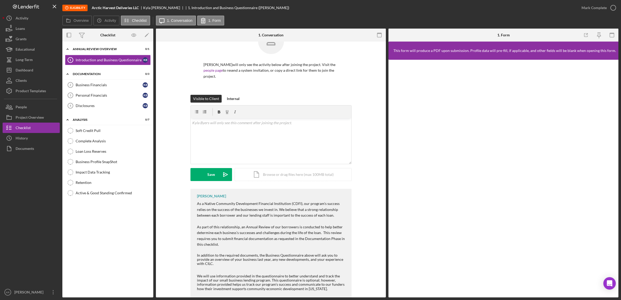
scroll to position [38, 0]
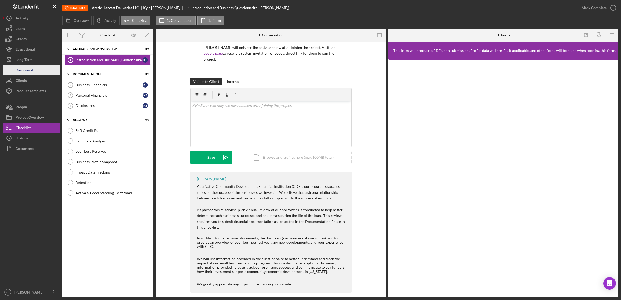
click at [28, 74] on div "Dashboard" at bounding box center [25, 71] width 18 height 12
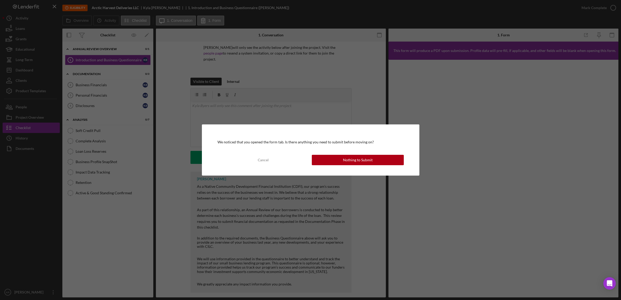
click at [323, 154] on div "We noticed that you opened the form tab. Is there anything you need to submit b…" at bounding box center [310, 149] width 217 height 51
click at [329, 164] on button "Nothing to Submit" at bounding box center [358, 160] width 92 height 10
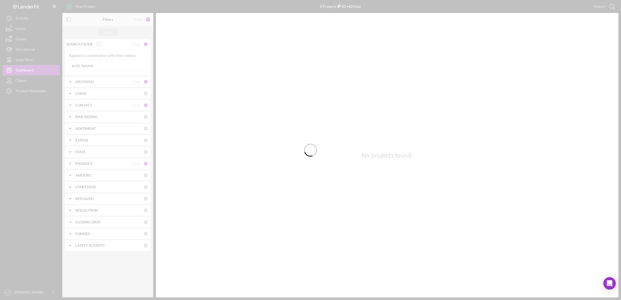
click at [108, 68] on div at bounding box center [310, 150] width 621 height 300
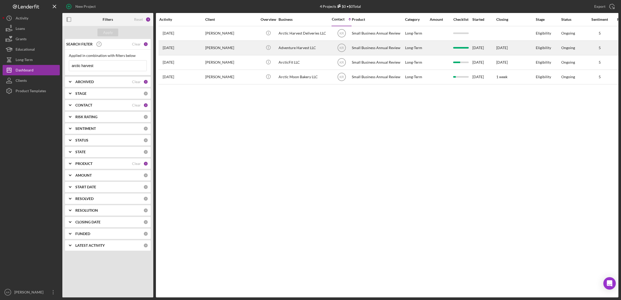
drag, startPoint x: 268, startPoint y: 34, endPoint x: 300, endPoint y: 43, distance: 32.5
click at [274, 51] on tbody "3 months ago Kyla Byers Kyla Byers Icon/Info Arctic Harvest Deliveries LLC KR S…" at bounding box center [476, 55] width 637 height 58
click at [300, 43] on div "Adventure Harvest LLC" at bounding box center [305, 48] width 52 height 14
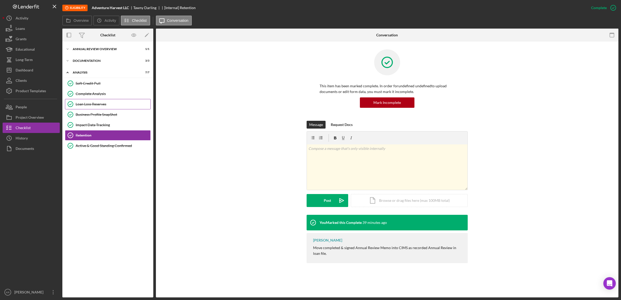
click at [108, 107] on link "Loan Loss Reserves Loan Loss Reserves" at bounding box center [108, 104] width 86 height 10
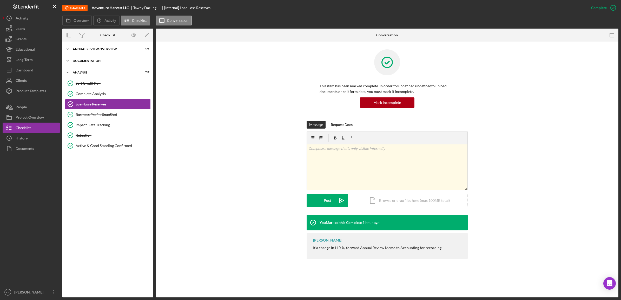
click at [109, 57] on div "Icon/Expander Documentation 3 / 3" at bounding box center [107, 61] width 91 height 10
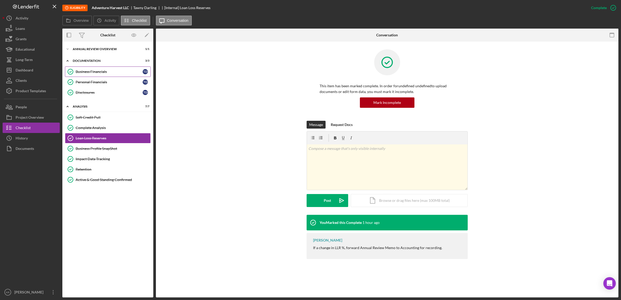
click at [108, 67] on link "Business Financials Business Financials T D" at bounding box center [108, 72] width 86 height 10
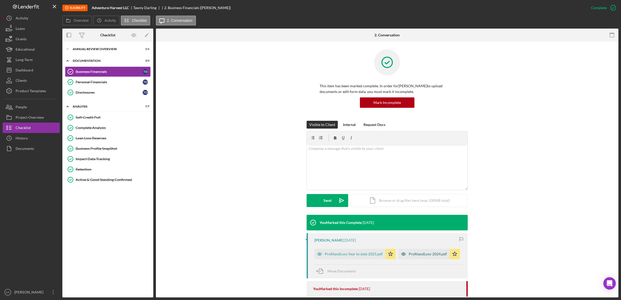
click at [424, 255] on div "ProfitandLoss-2024.pdf" at bounding box center [428, 254] width 38 height 4
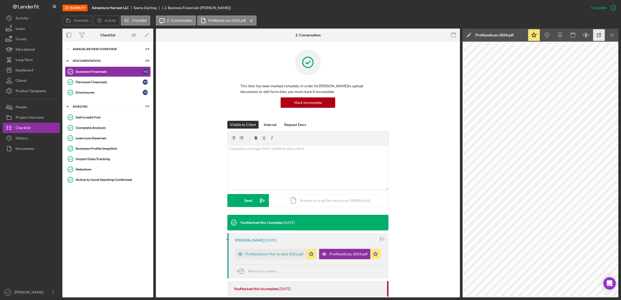
click at [602, 36] on icon "button" at bounding box center [599, 35] width 12 height 12
click at [34, 70] on button "Icon/Dashboard Dashboard" at bounding box center [31, 70] width 57 height 10
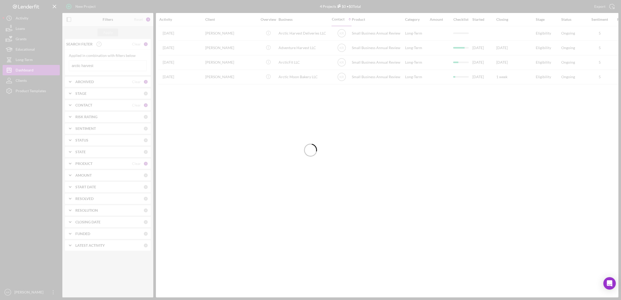
click at [133, 65] on div at bounding box center [310, 150] width 621 height 300
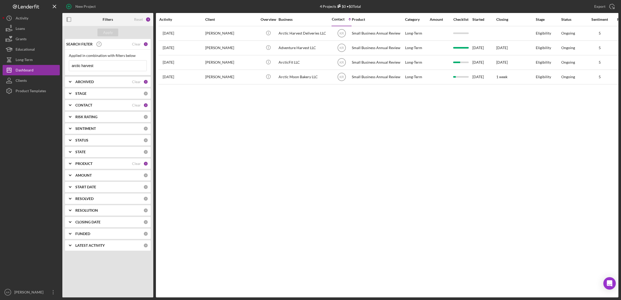
click at [131, 67] on input "arctic harvest" at bounding box center [107, 66] width 77 height 10
click at [124, 71] on input "arctic harvest" at bounding box center [107, 66] width 77 height 10
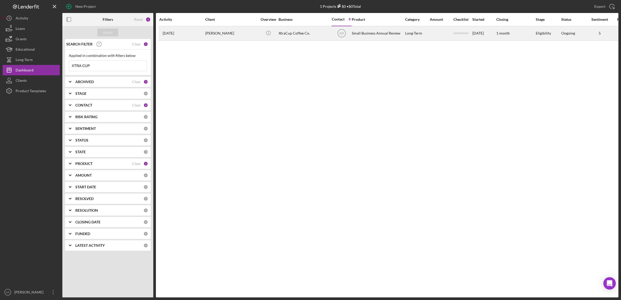
type input "XTRA CUP"
click at [203, 31] on div "1 month ago Jessica Brown" at bounding box center [181, 34] width 45 height 14
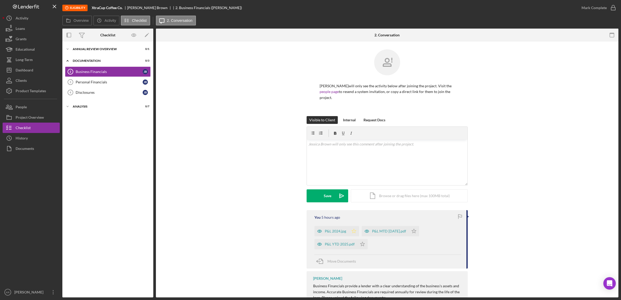
click at [353, 230] on polygon "button" at bounding box center [354, 231] width 4 height 4
click at [365, 243] on icon "Icon/Star" at bounding box center [362, 244] width 10 height 10
click at [413, 233] on icon "Icon/Star" at bounding box center [414, 231] width 10 height 10
click at [82, 82] on div "Personal Financials" at bounding box center [109, 82] width 67 height 4
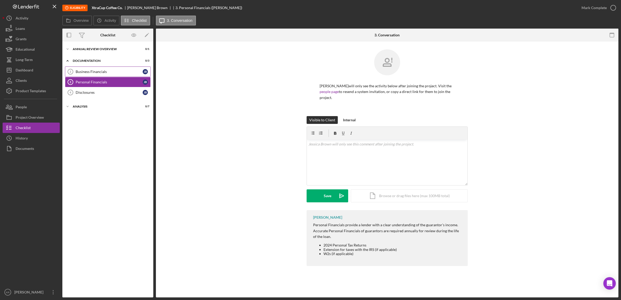
click at [94, 74] on div "Business Financials" at bounding box center [109, 72] width 67 height 4
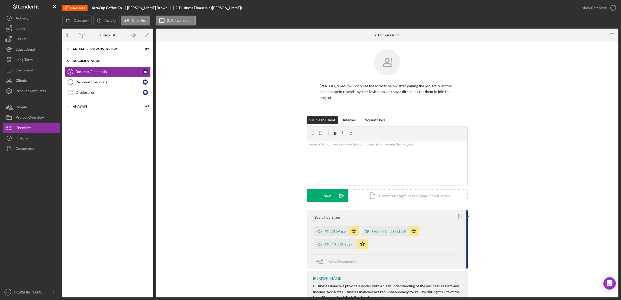
click at [84, 62] on div "Documentation" at bounding box center [110, 60] width 74 height 3
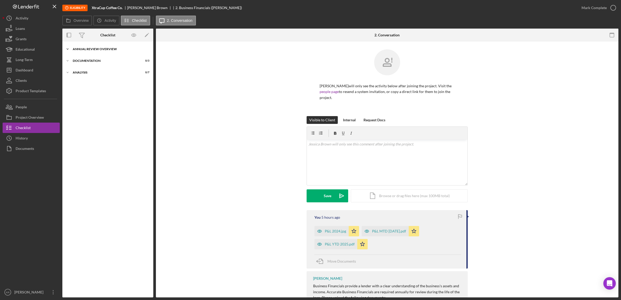
click at [87, 52] on div "Icon/Expander Annual Review Overview 0 / 1" at bounding box center [107, 49] width 91 height 10
click at [101, 56] on link "Introduction and Business Questionnaire 1 Introduction and Business Questionnai…" at bounding box center [108, 60] width 86 height 10
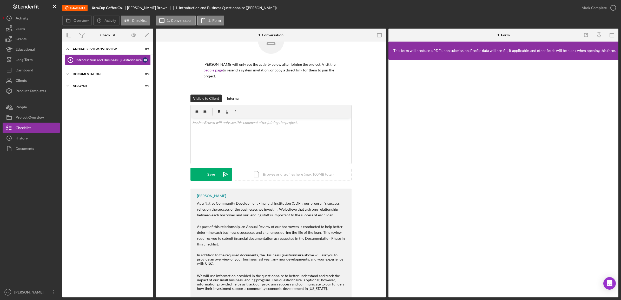
scroll to position [44, 0]
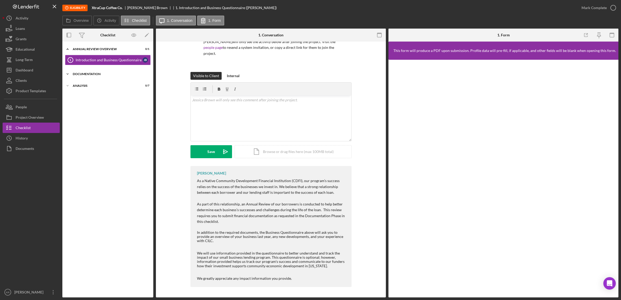
click at [84, 69] on div "Icon/Expander Documentation 0 / 3" at bounding box center [107, 74] width 91 height 10
click at [99, 88] on link "Business Financials 2 Business Financials J B" at bounding box center [108, 85] width 86 height 10
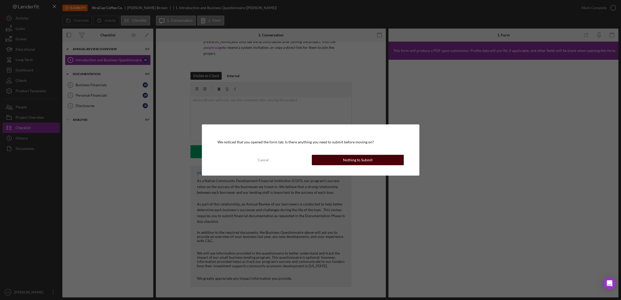
click at [370, 162] on div "Nothing to Submit" at bounding box center [358, 160] width 30 height 10
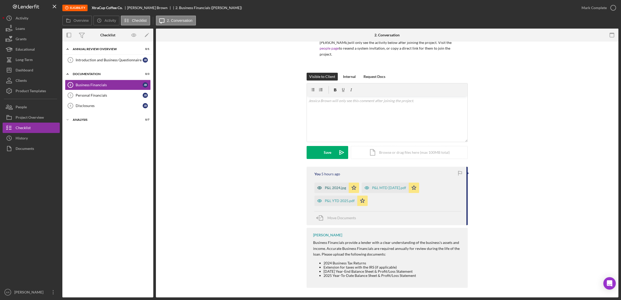
scroll to position [44, 0]
click at [337, 188] on div "P&L 2024.jpg" at bounding box center [335, 187] width 21 height 4
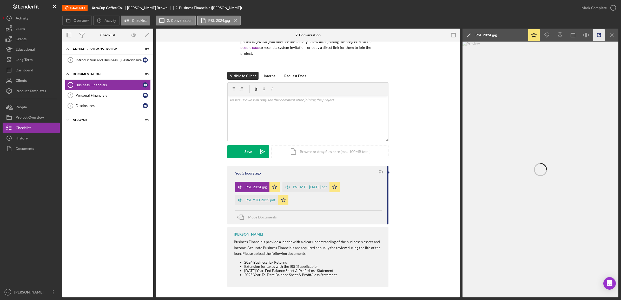
click at [596, 36] on icon "button" at bounding box center [599, 35] width 12 height 12
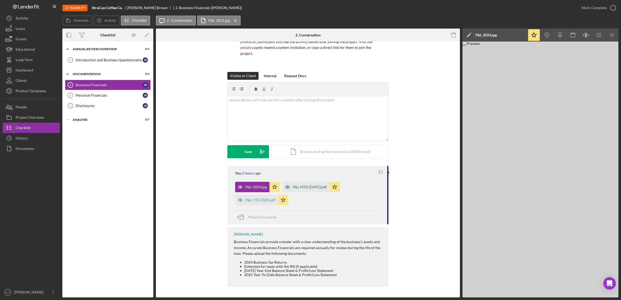
click at [313, 186] on div "P&L MTD SEP 2025.pdf" at bounding box center [310, 187] width 34 height 4
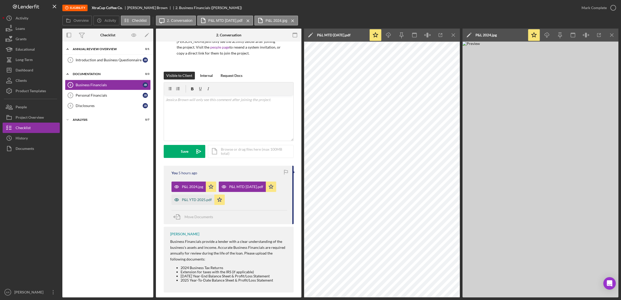
click at [182, 200] on div "P&L YTD 2025.pdf" at bounding box center [197, 200] width 30 height 4
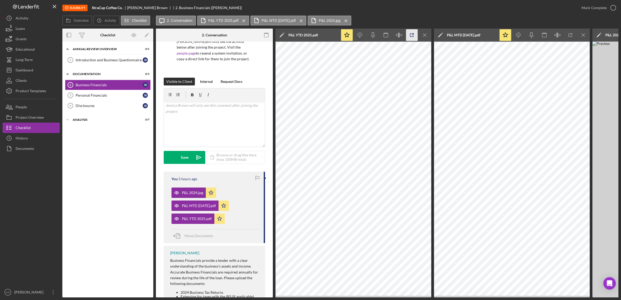
click at [410, 34] on icon "button" at bounding box center [412, 35] width 12 height 12
click at [420, 35] on icon "Icon/Menu Close" at bounding box center [425, 35] width 12 height 12
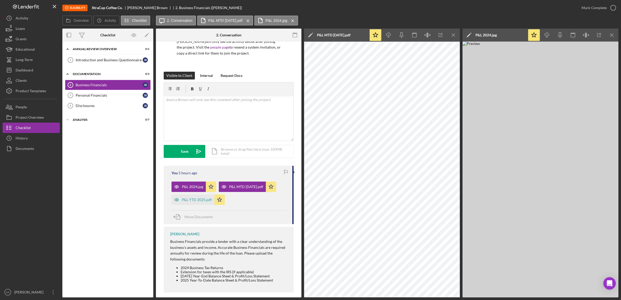
click at [446, 34] on div "Icon/Star Icon/Download Icon/Menu Close" at bounding box center [414, 35] width 91 height 13
click at [450, 34] on icon "Icon/Menu Close" at bounding box center [454, 35] width 12 height 12
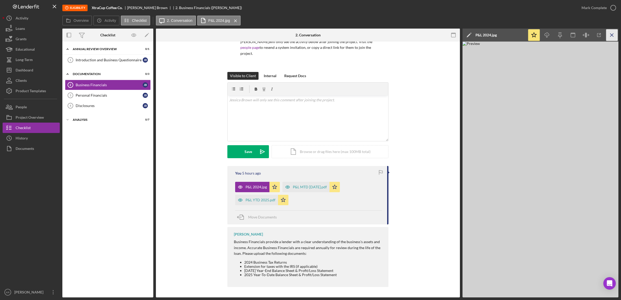
click at [615, 37] on icon "Icon/Menu Close" at bounding box center [612, 35] width 12 height 12
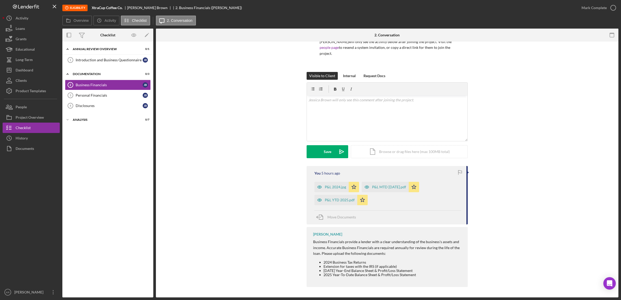
click at [498, 91] on div "Visible to Client Internal Request Docs v Color teal Color pink Remove color Ad…" at bounding box center [387, 119] width 447 height 94
click at [91, 95] on div "Personal Financials" at bounding box center [109, 95] width 67 height 4
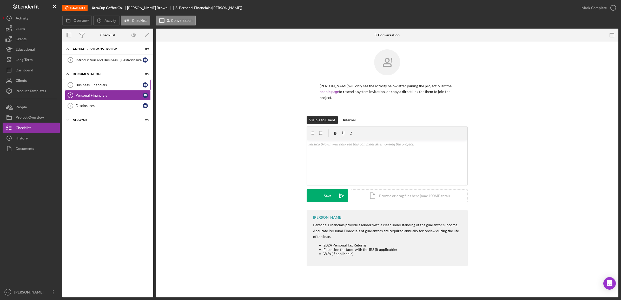
click at [100, 87] on div "Business Financials" at bounding box center [109, 85] width 67 height 4
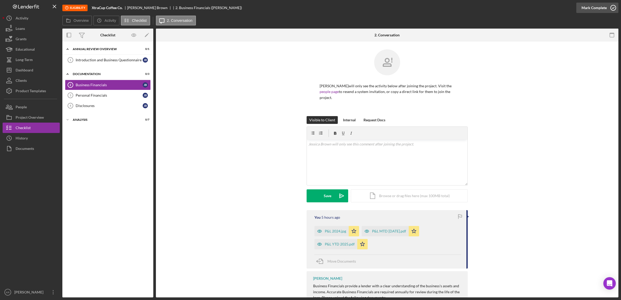
click at [596, 10] on div "Mark Complete" at bounding box center [593, 8] width 25 height 10
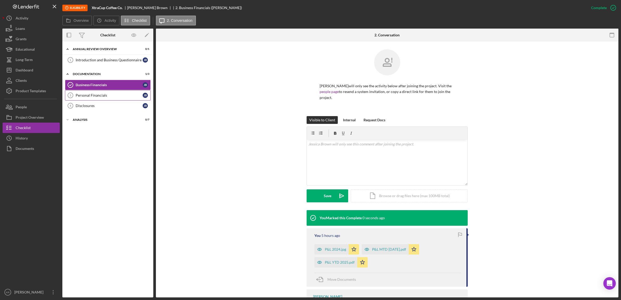
click at [103, 96] on div "Personal Financials" at bounding box center [109, 95] width 67 height 4
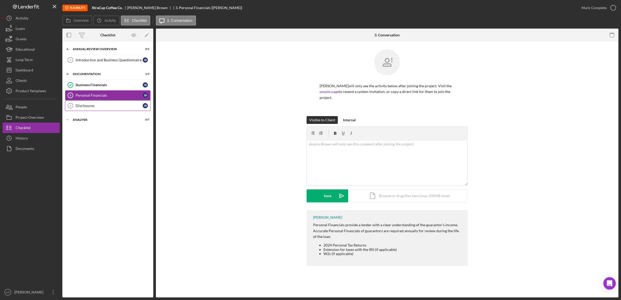
click at [86, 111] on link "Disclosures 4 Disclosures J B" at bounding box center [108, 106] width 86 height 10
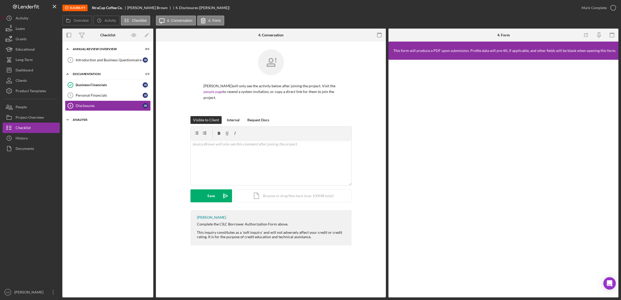
click at [76, 118] on div "Icon/Expander Analysis 0 / 7" at bounding box center [107, 120] width 91 height 10
click at [97, 136] on div "Soft Credit Pull Soft Credit Pull Complete Analysis Complete Analysis Loan Loss…" at bounding box center [107, 162] width 91 height 75
click at [95, 141] on div "Complete Analysis" at bounding box center [113, 141] width 75 height 4
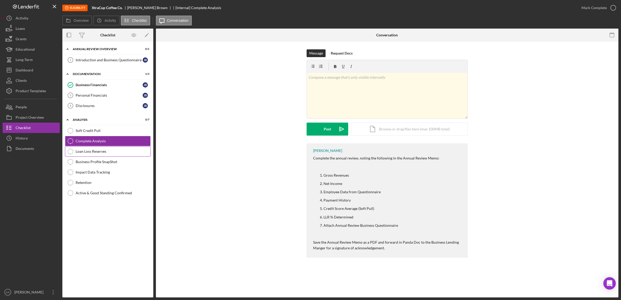
click at [92, 150] on link "Loan Loss Reserves Loan Loss Reserves" at bounding box center [108, 151] width 86 height 10
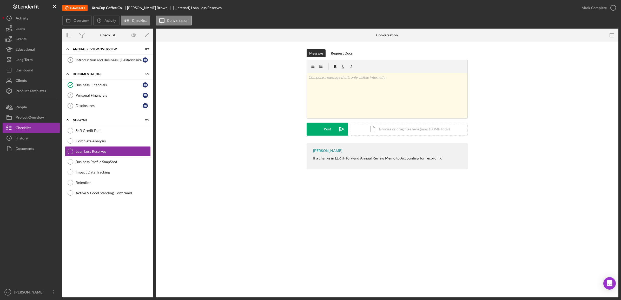
drag, startPoint x: 595, startPoint y: 9, endPoint x: 588, endPoint y: 13, distance: 8.4
click at [595, 9] on div "Mark Complete" at bounding box center [593, 8] width 25 height 10
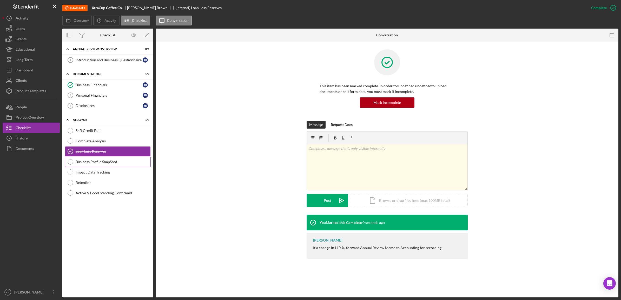
click at [92, 159] on link "Business Profile SnapShot Business Profile SnapShot" at bounding box center [108, 162] width 86 height 10
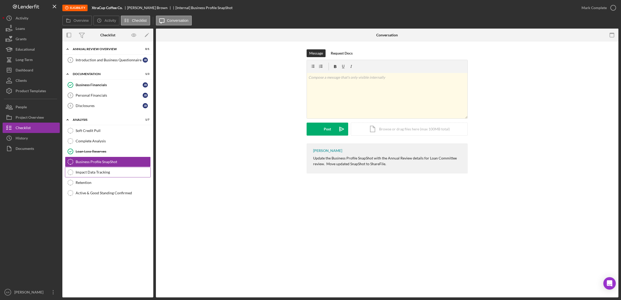
click at [110, 173] on div "Impact Data Tracking" at bounding box center [113, 172] width 75 height 4
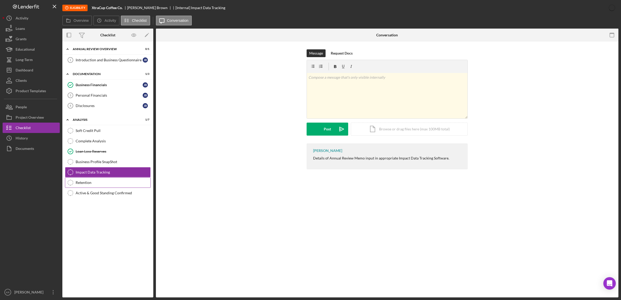
click at [97, 186] on link "Retention Retention" at bounding box center [108, 182] width 86 height 10
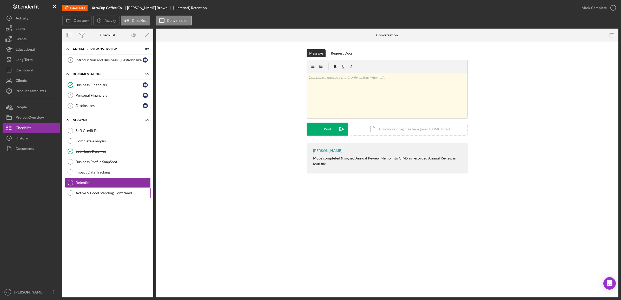
click at [94, 191] on link "Active & Good Standing Confirmed Active & Good Standing Confirmed" at bounding box center [108, 193] width 86 height 10
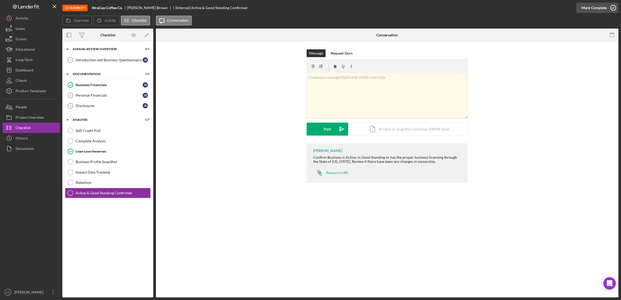
click at [607, 9] on icon "button" at bounding box center [613, 7] width 13 height 13
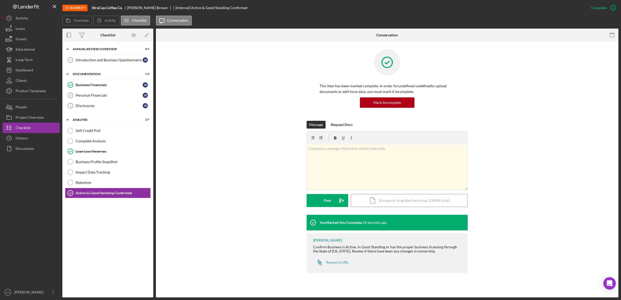
click at [393, 202] on div "Icon/Document Browse or drag files here (max 100MB total) Tap to choose files o…" at bounding box center [409, 200] width 117 height 13
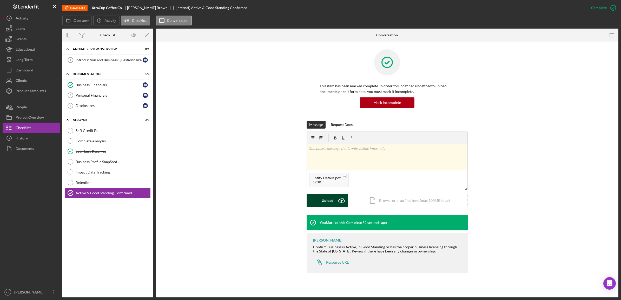
click at [315, 206] on button "Upload Icon/Upload" at bounding box center [328, 200] width 42 height 13
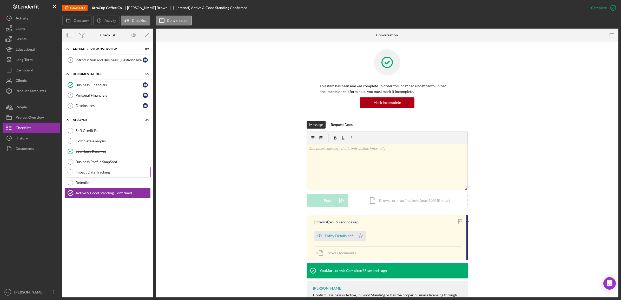
click at [118, 174] on div "Impact Data Tracking" at bounding box center [113, 172] width 75 height 4
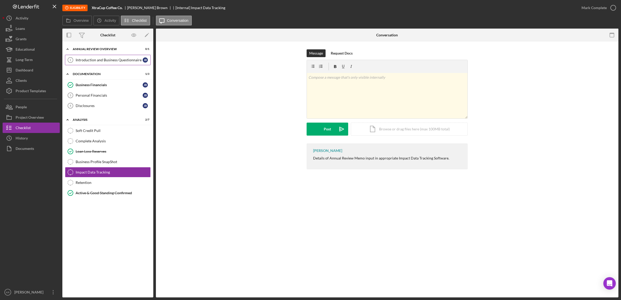
click at [112, 64] on link "Introduction and Business Questionnaire 1 Introduction and Business Questionnai…" at bounding box center [108, 60] width 86 height 10
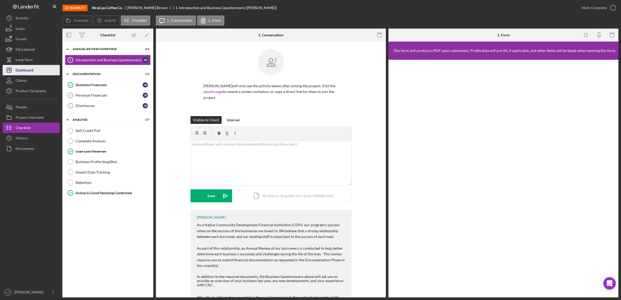
click at [18, 69] on div "Dashboard" at bounding box center [25, 71] width 18 height 12
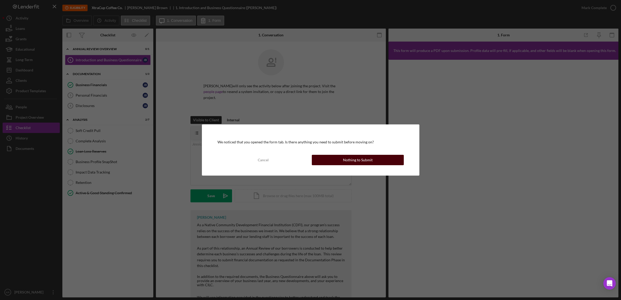
click at [368, 158] on div "Nothing to Submit" at bounding box center [358, 160] width 30 height 10
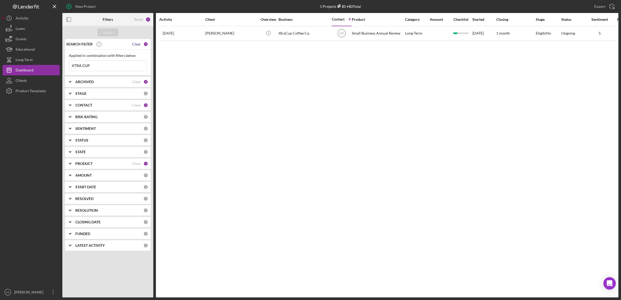
click at [136, 44] on div "Clear" at bounding box center [136, 44] width 9 height 4
click at [104, 31] on div "Apply" at bounding box center [108, 33] width 10 height 8
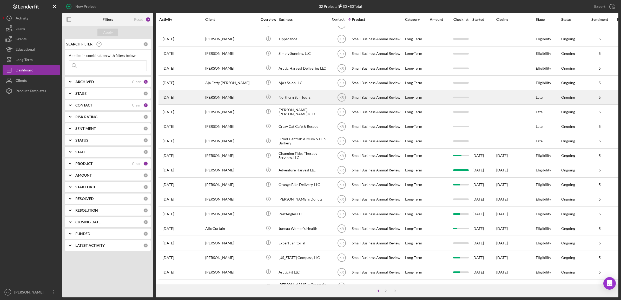
scroll to position [118, 0]
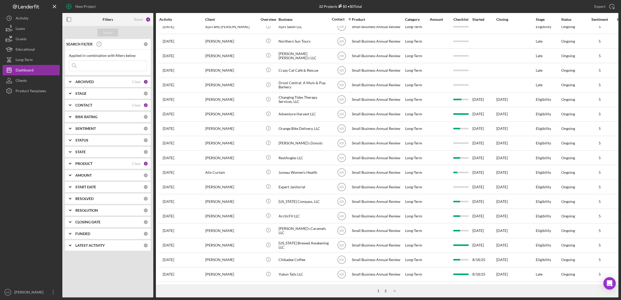
click at [382, 292] on div "2" at bounding box center [385, 291] width 7 height 4
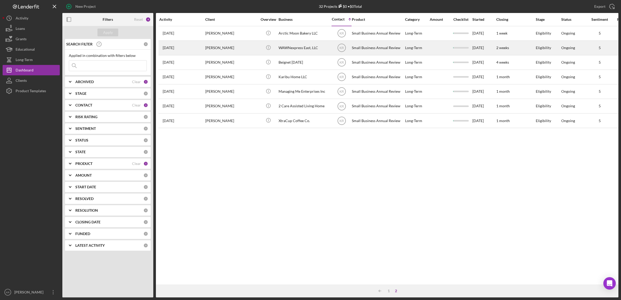
scroll to position [0, 0]
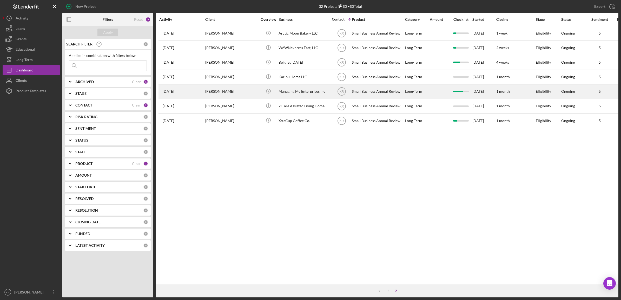
click at [241, 98] on div "[PERSON_NAME]" at bounding box center [231, 92] width 52 height 14
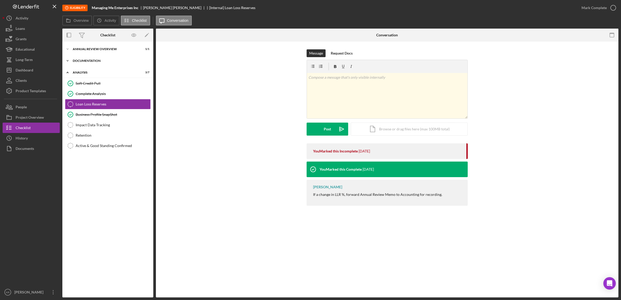
click at [100, 56] on div "Icon/Expander Documentation 3 / 3" at bounding box center [107, 61] width 91 height 10
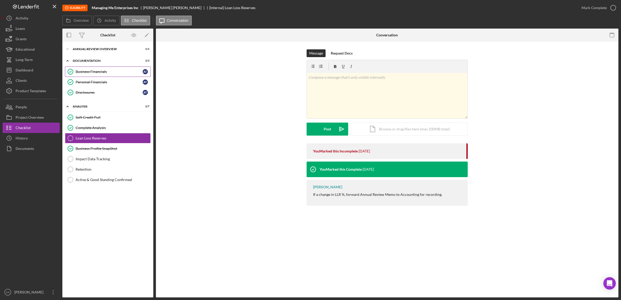
click at [95, 71] on div "Business Financials" at bounding box center [109, 72] width 67 height 4
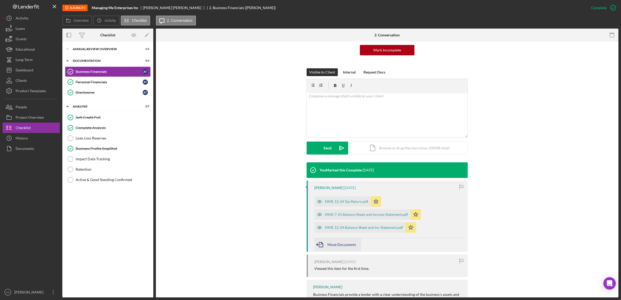
scroll to position [65, 0]
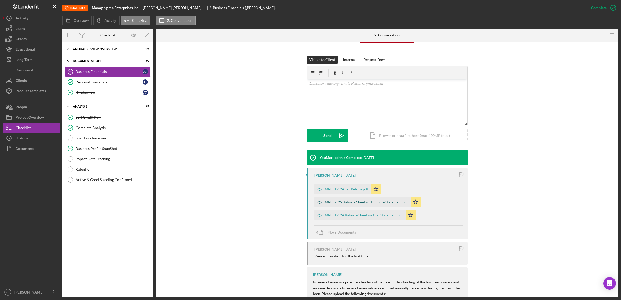
click at [347, 205] on div "MME 7-25 Balance Sheet and Income Statement.pdf" at bounding box center [362, 202] width 96 height 10
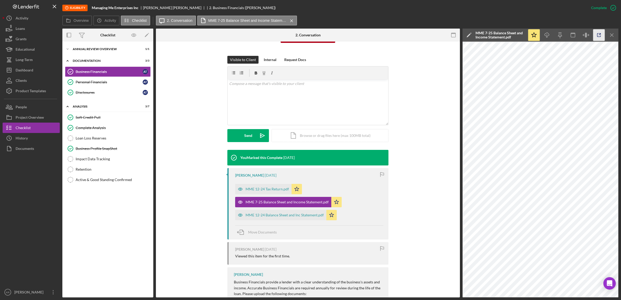
click at [604, 36] on icon "button" at bounding box center [599, 35] width 12 height 12
click at [281, 213] on div "MME 12-24 Balance Sheet and Inc Statement.pdf" at bounding box center [285, 215] width 78 height 4
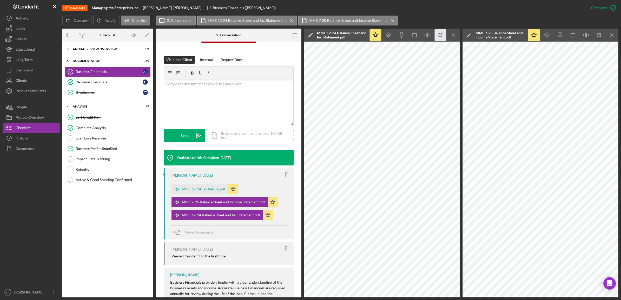
click at [444, 33] on icon "button" at bounding box center [441, 35] width 12 height 12
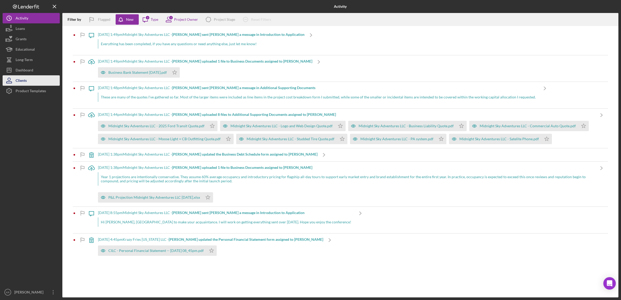
click at [34, 78] on button "Clients" at bounding box center [31, 80] width 57 height 10
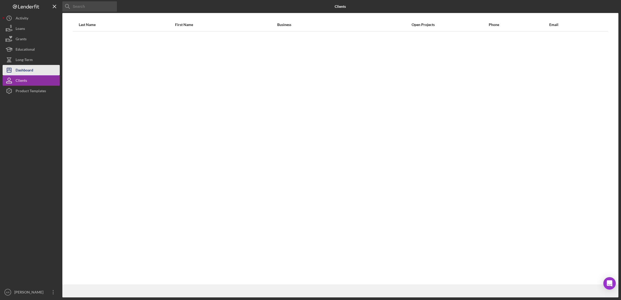
click at [42, 68] on button "Icon/Dashboard Dashboard" at bounding box center [31, 70] width 57 height 10
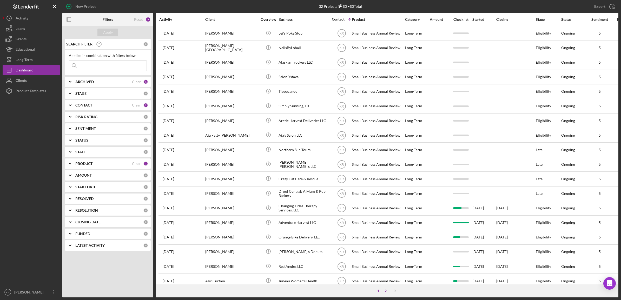
click at [384, 291] on div "2" at bounding box center [385, 291] width 7 height 4
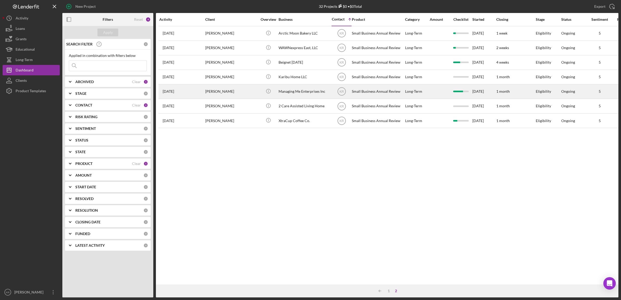
click at [257, 90] on td "[PERSON_NAME]" at bounding box center [231, 91] width 53 height 15
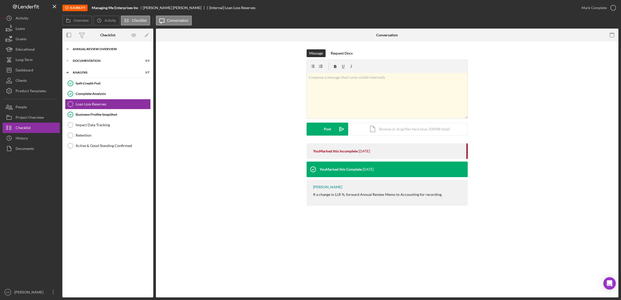
click at [125, 50] on div "Annual Review Overview" at bounding box center [110, 49] width 74 height 3
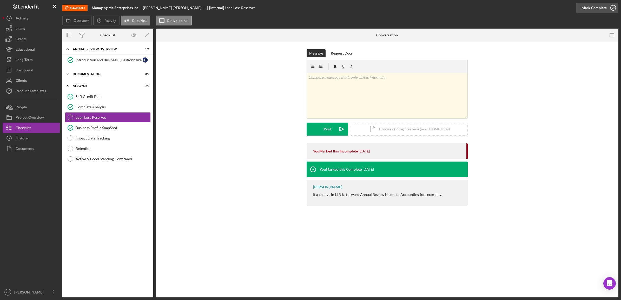
click at [586, 5] on div "Mark Complete" at bounding box center [593, 8] width 25 height 10
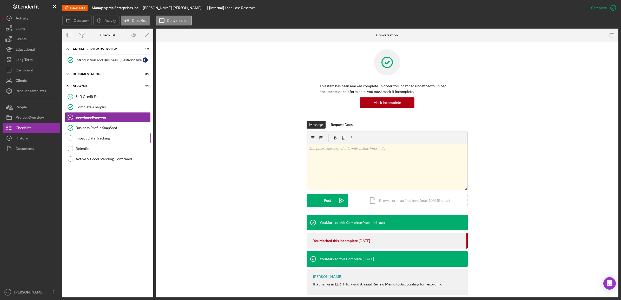
click at [86, 138] on div "Impact Data Tracking" at bounding box center [113, 138] width 75 height 4
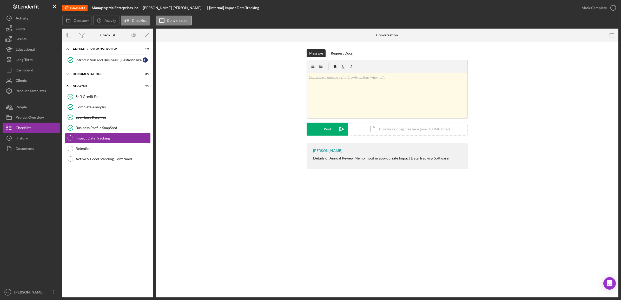
click at [607, 9] on div "Mark Complete" at bounding box center [597, 8] width 42 height 16
click at [0, 0] on icon "button" at bounding box center [0, 0] width 0 height 0
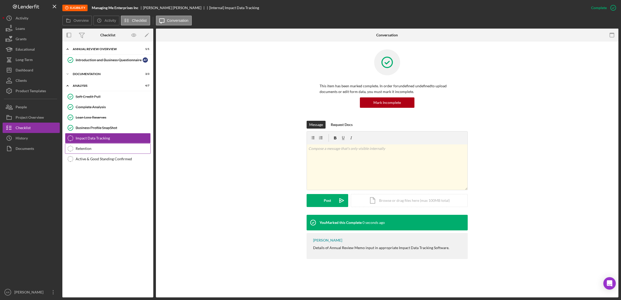
click at [113, 149] on div "Retention" at bounding box center [113, 149] width 75 height 4
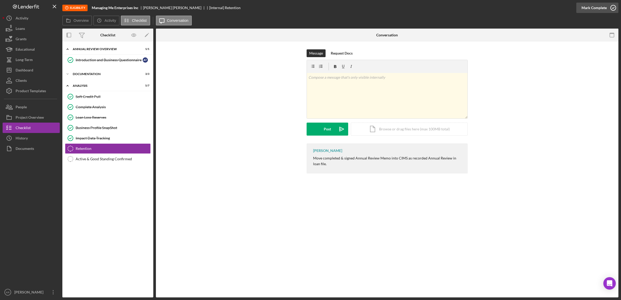
click at [607, 7] on icon "button" at bounding box center [613, 7] width 13 height 13
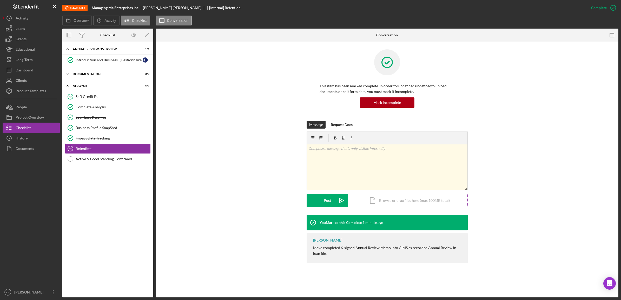
click at [395, 199] on div "Icon/Document Browse or drag files here (max 100MB total) Tap to choose files o…" at bounding box center [409, 200] width 117 height 13
click at [127, 164] on link "Active & Good Standing Confirmed Active & Good Standing Confirmed" at bounding box center [108, 159] width 86 height 10
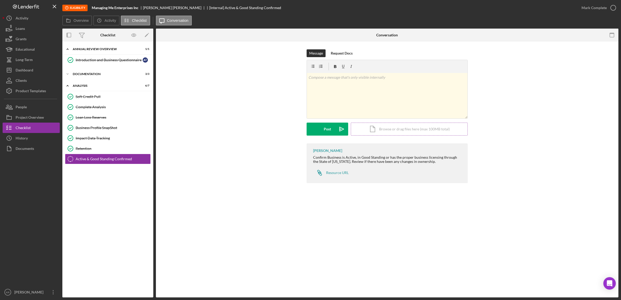
click at [385, 135] on div "Icon/Document Browse or drag files here (max 100MB total) Tap to choose files o…" at bounding box center [409, 129] width 117 height 13
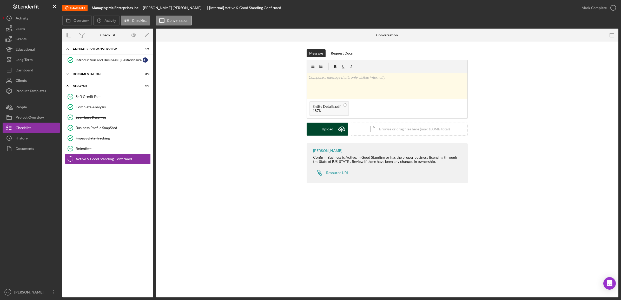
click at [324, 131] on div "Upload" at bounding box center [328, 129] width 12 height 13
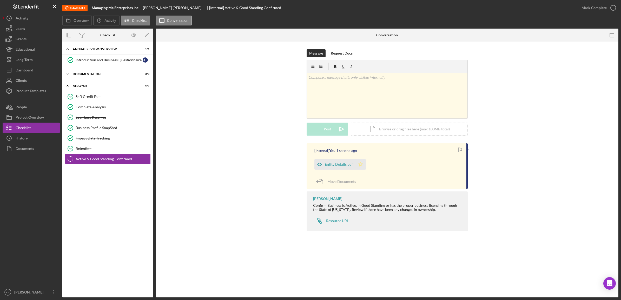
click at [359, 165] on icon "Icon/Star" at bounding box center [360, 164] width 10 height 10
click at [334, 87] on div "v Color teal Color pink Remove color Add row above Add row below Add column bef…" at bounding box center [387, 95] width 161 height 45
click at [602, 10] on div "Mark Complete" at bounding box center [593, 8] width 25 height 10
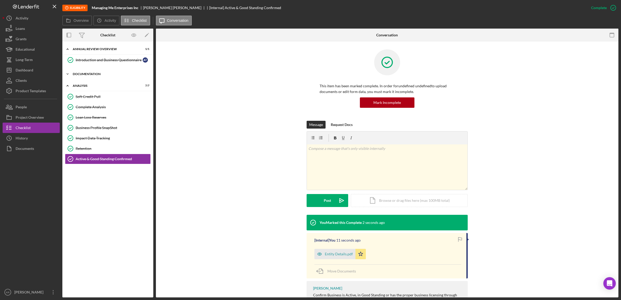
click at [102, 77] on div "Icon/Expander Documentation 3 / 3" at bounding box center [107, 74] width 91 height 10
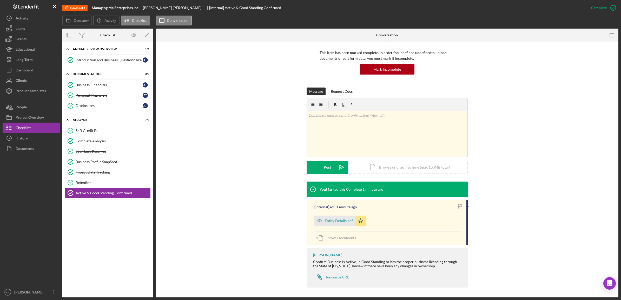
scroll to position [34, 0]
